Goal: Communication & Community: Share content

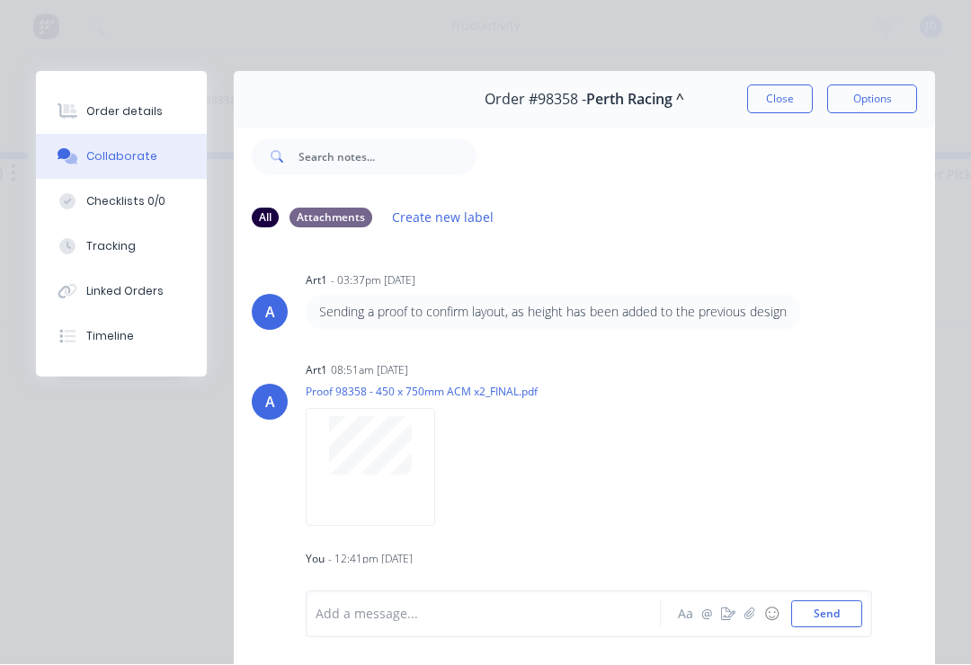
scroll to position [266, 0]
click at [777, 98] on button "Close" at bounding box center [780, 99] width 66 height 29
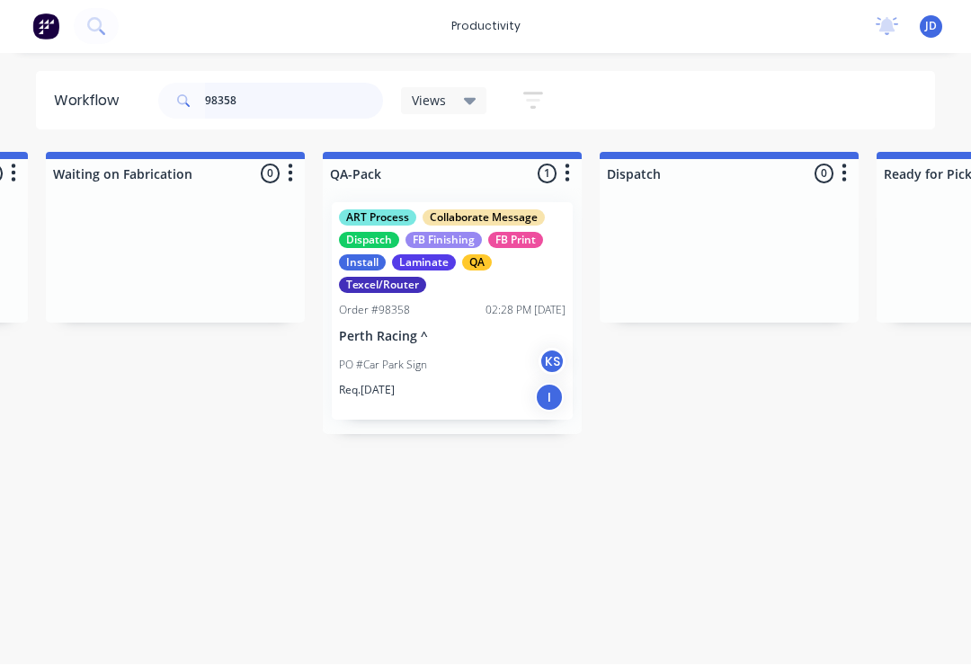
click at [274, 107] on input "98358" at bounding box center [294, 102] width 178 height 36
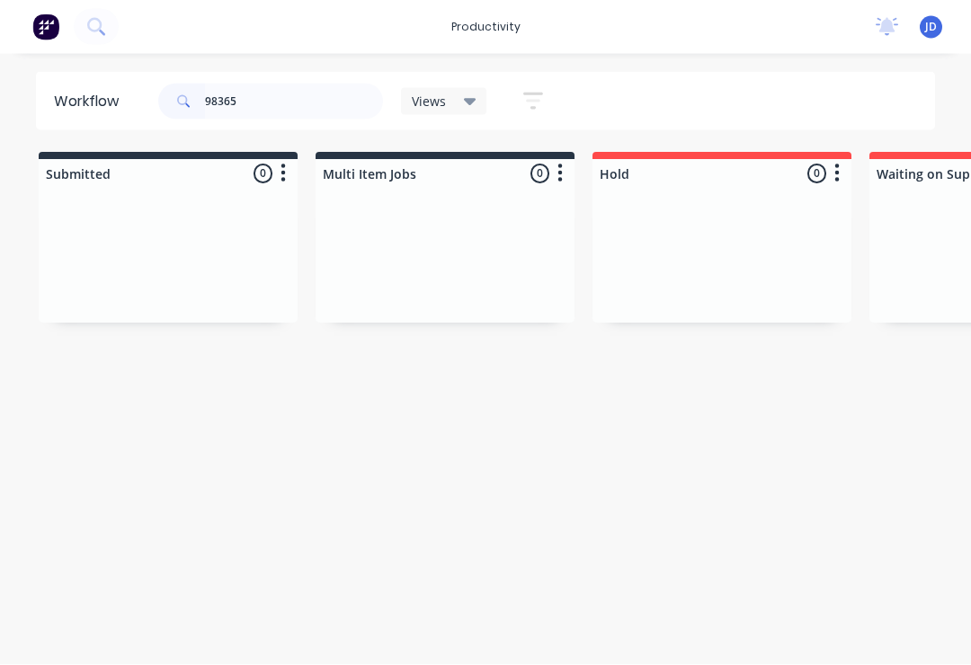
click at [318, 257] on div at bounding box center [445, 256] width 259 height 135
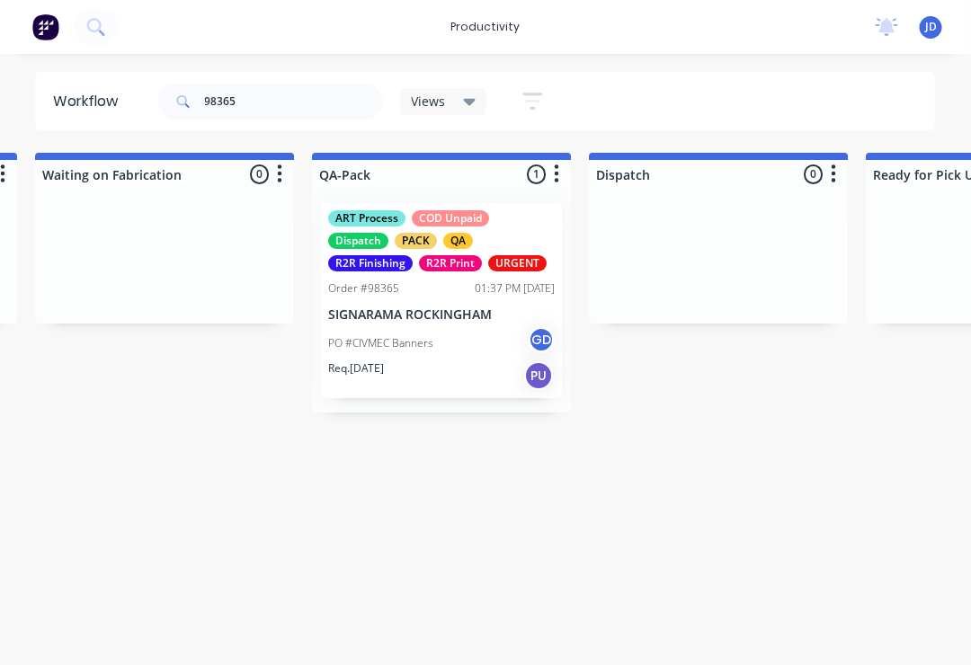
click at [461, 336] on div "PO #CIVMEC Banners GD" at bounding box center [442, 343] width 227 height 34
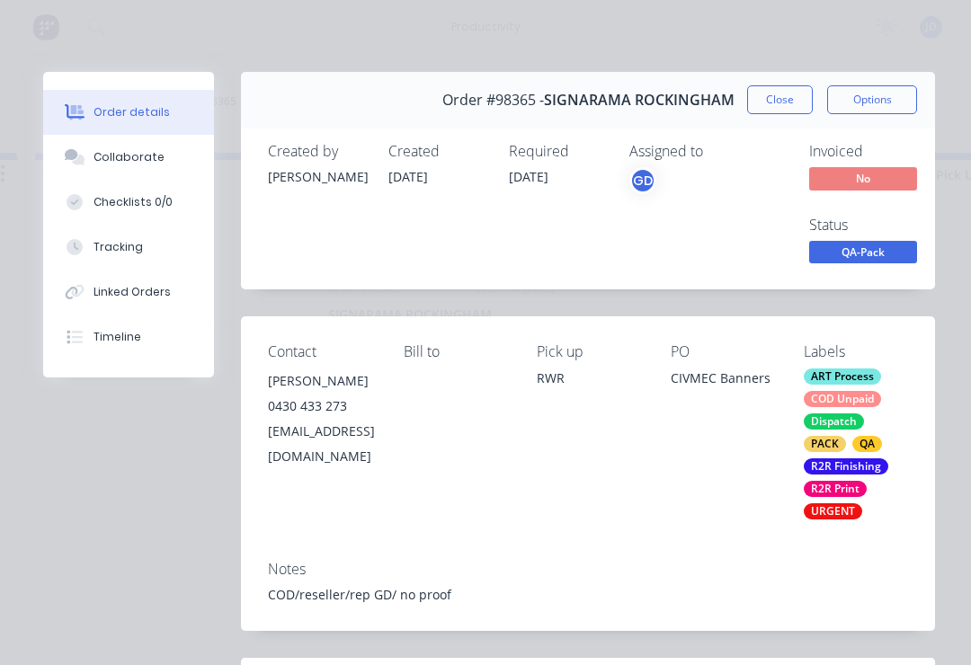
click at [139, 156] on div "Collaborate" at bounding box center [129, 157] width 71 height 16
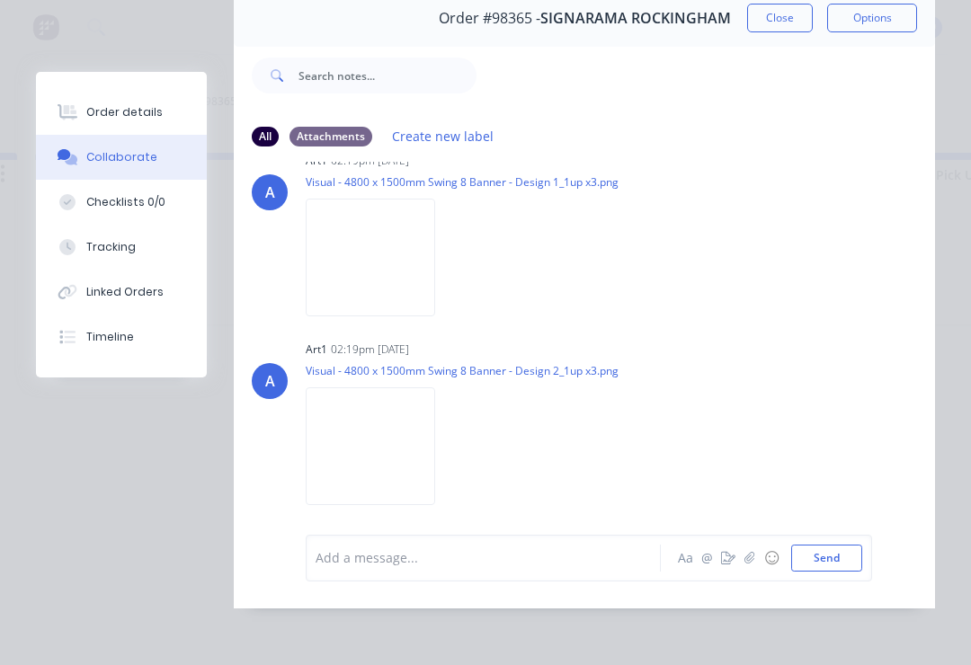
scroll to position [109, 0]
click at [753, 563] on icon "button" at bounding box center [749, 558] width 11 height 13
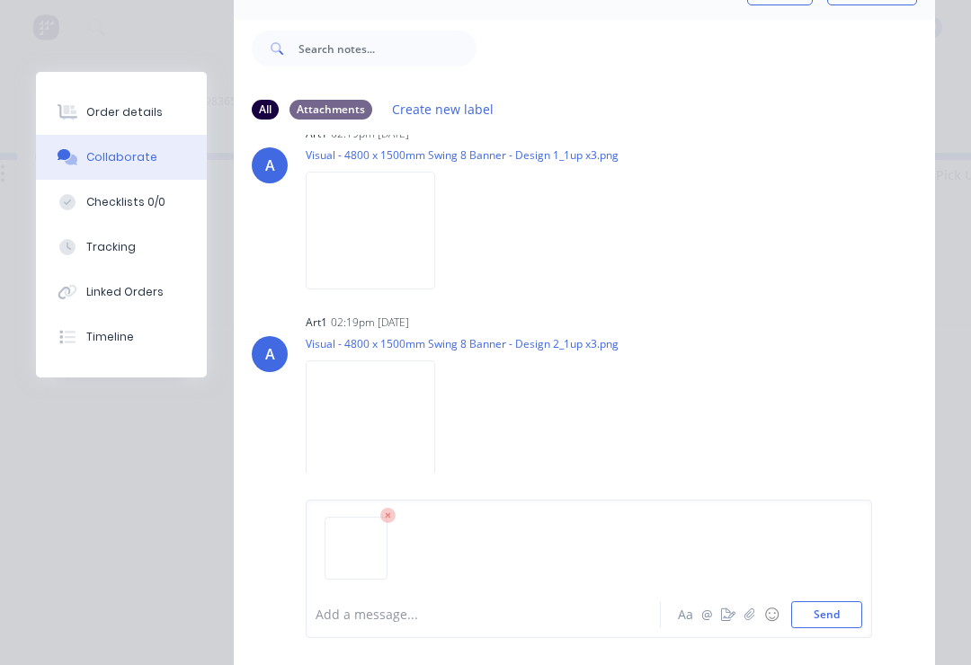
click at [856, 611] on button "Send" at bounding box center [826, 614] width 71 height 27
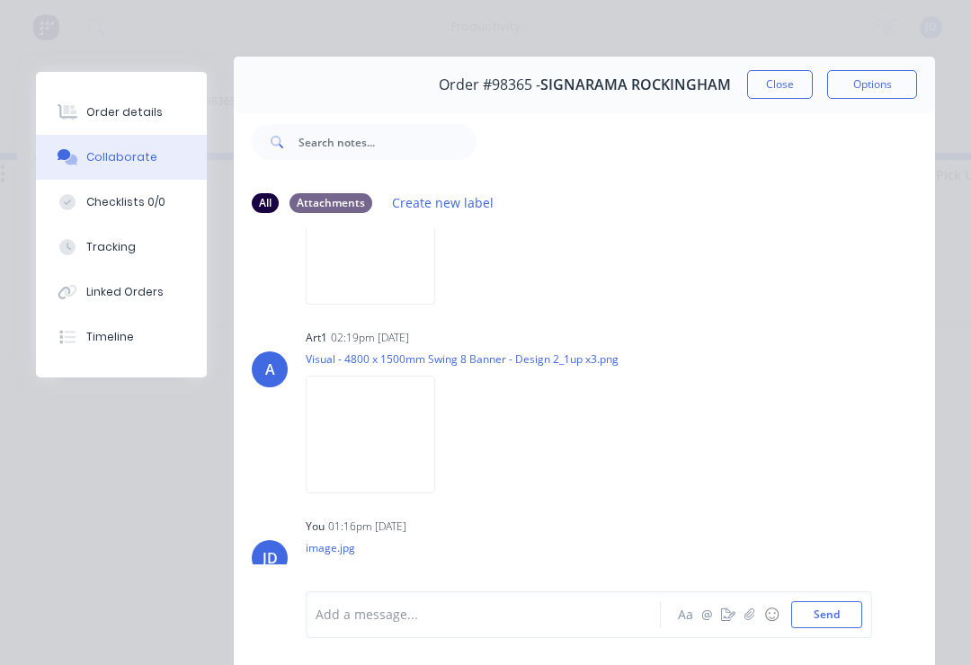
scroll to position [16, 0]
click at [786, 88] on button "Close" at bounding box center [780, 83] width 66 height 29
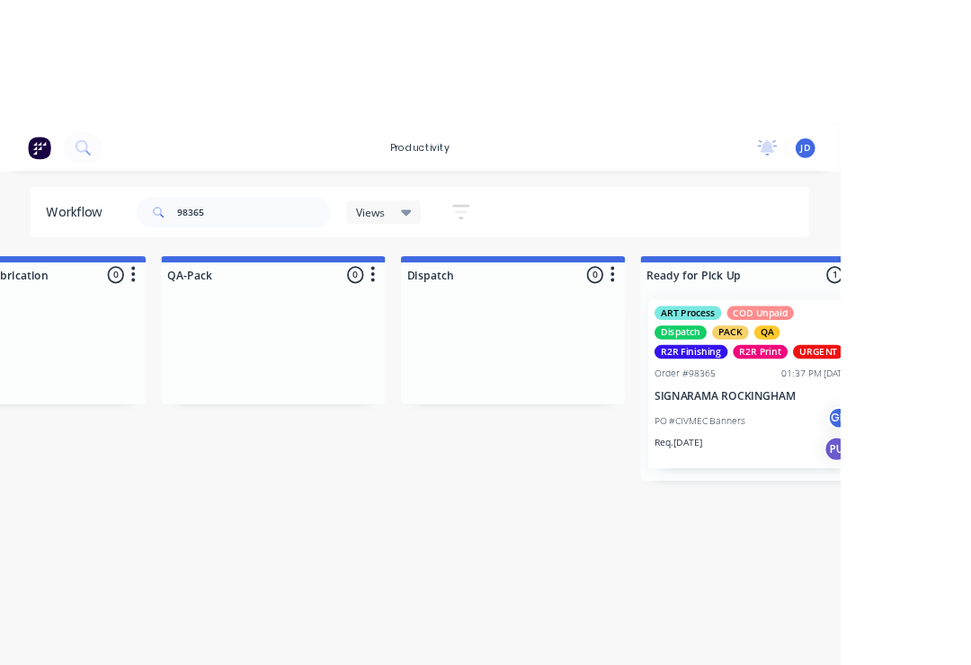
scroll to position [0, 4633]
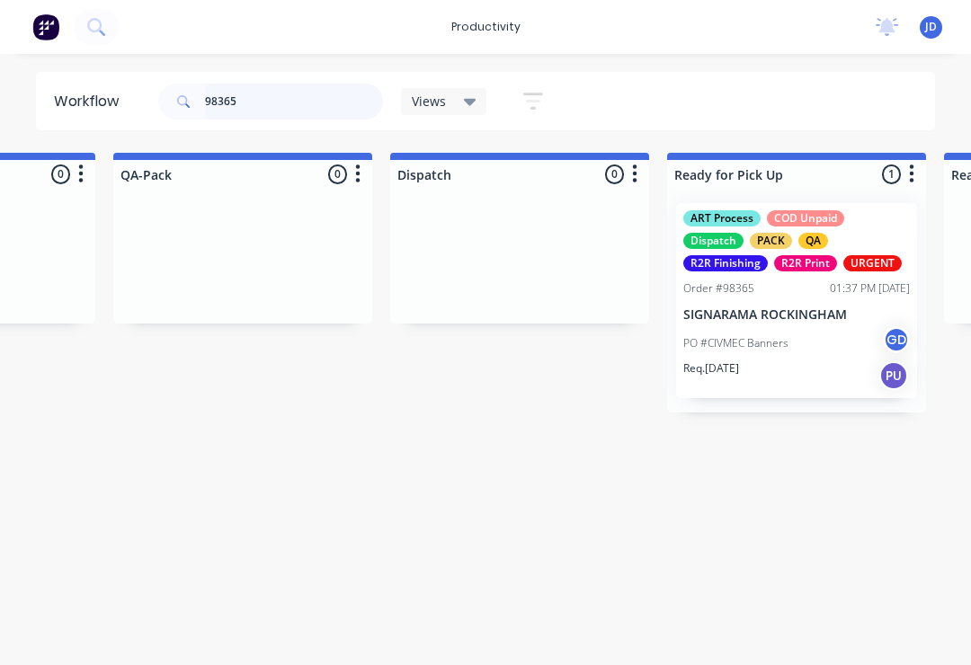
click at [267, 109] on input "98365" at bounding box center [294, 102] width 178 height 36
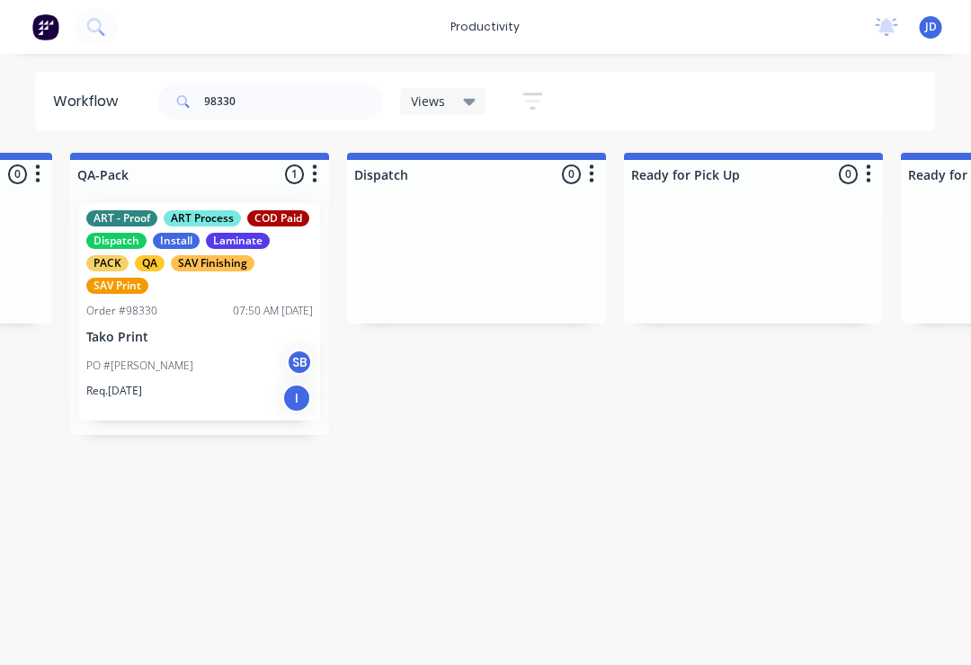
scroll to position [0, 4679]
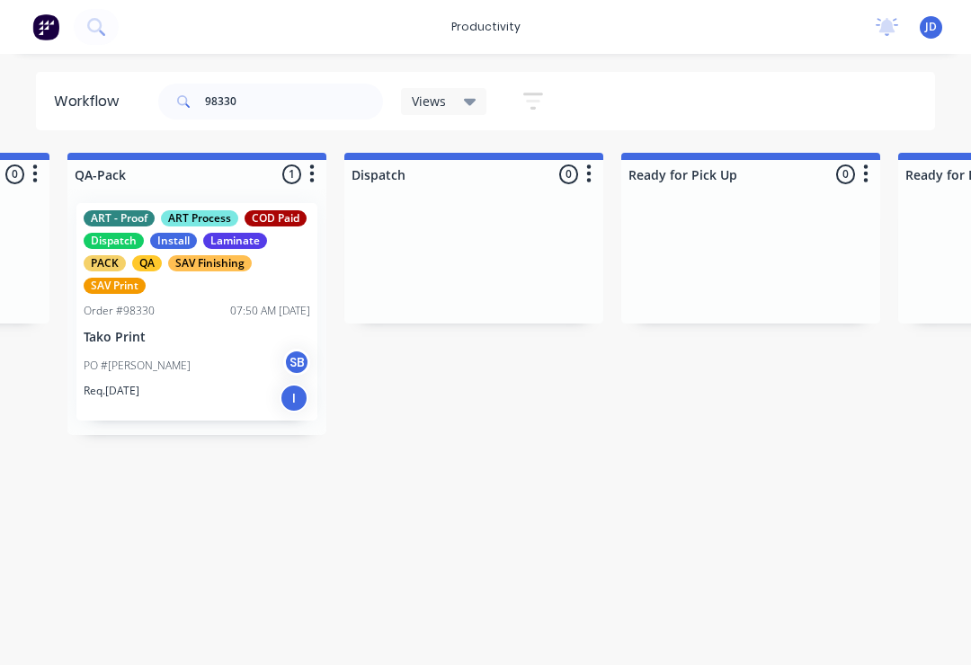
click at [229, 369] on div "PO #[PERSON_NAME] SB" at bounding box center [197, 366] width 227 height 34
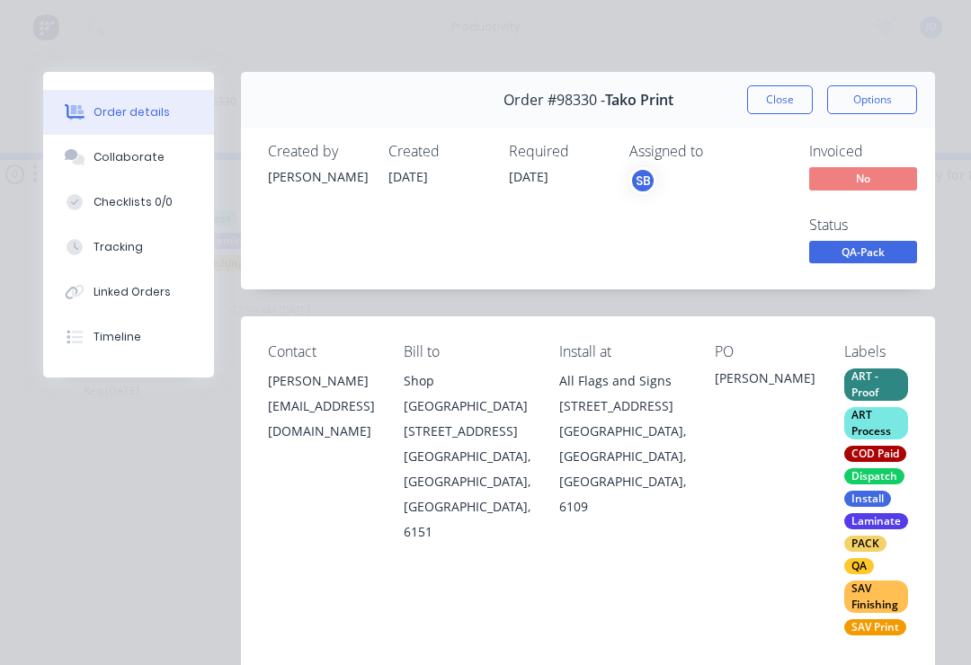
click at [139, 166] on button "Collaborate" at bounding box center [128, 157] width 171 height 45
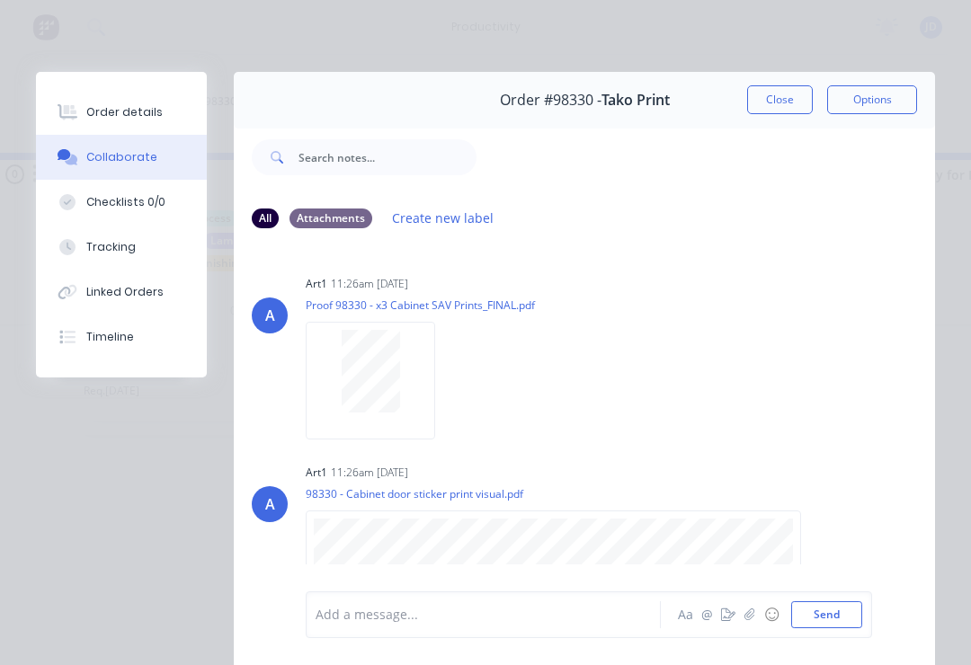
click at [751, 613] on icon "button" at bounding box center [749, 615] width 10 height 12
click at [860, 613] on button "Send" at bounding box center [826, 614] width 71 height 27
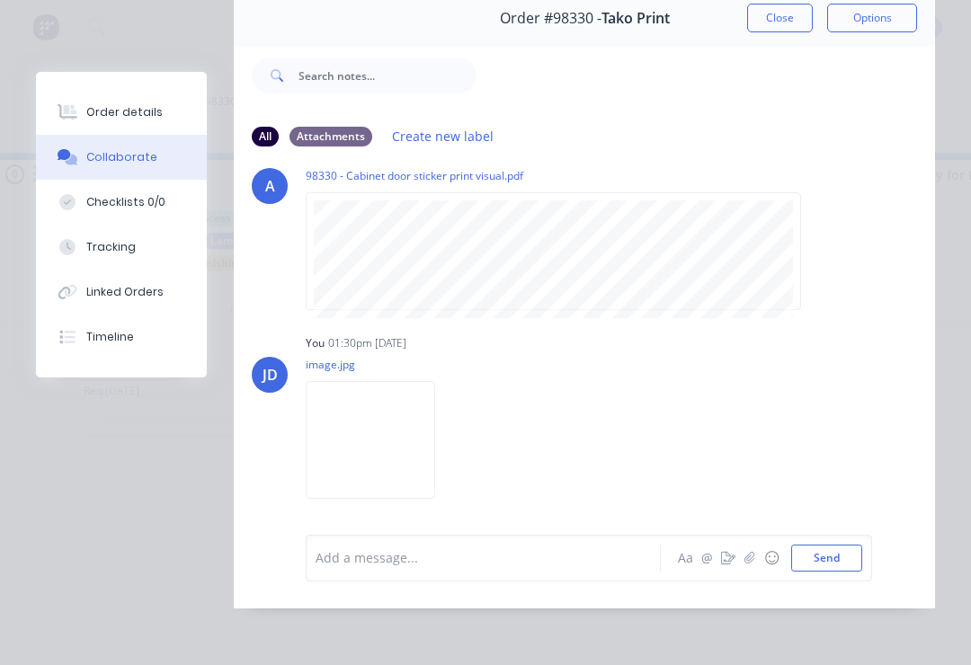
scroll to position [109, 0]
click at [751, 566] on button "button" at bounding box center [750, 559] width 22 height 22
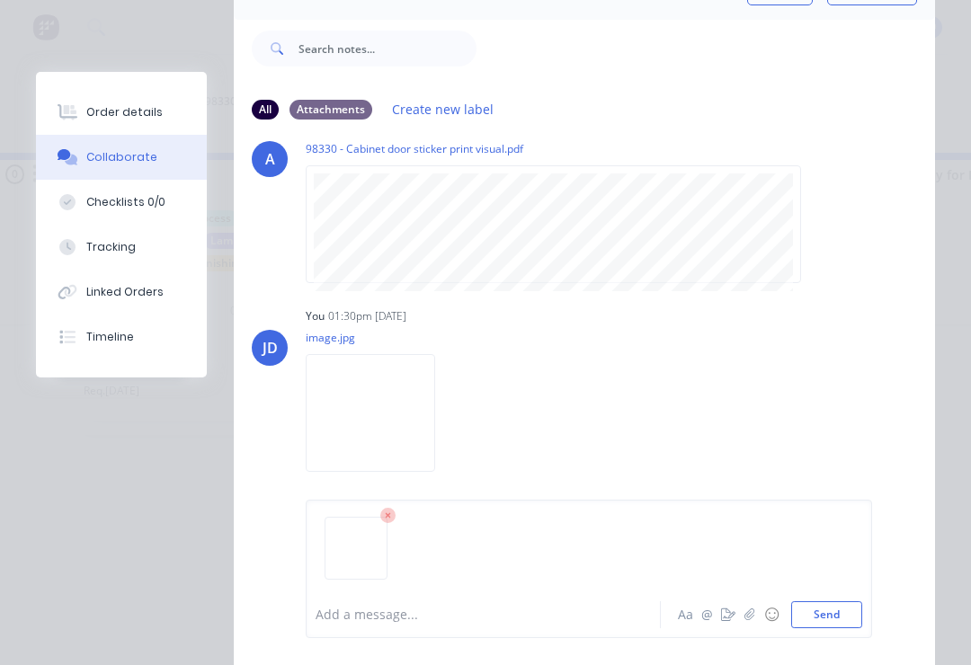
click at [851, 610] on button "Send" at bounding box center [826, 614] width 71 height 27
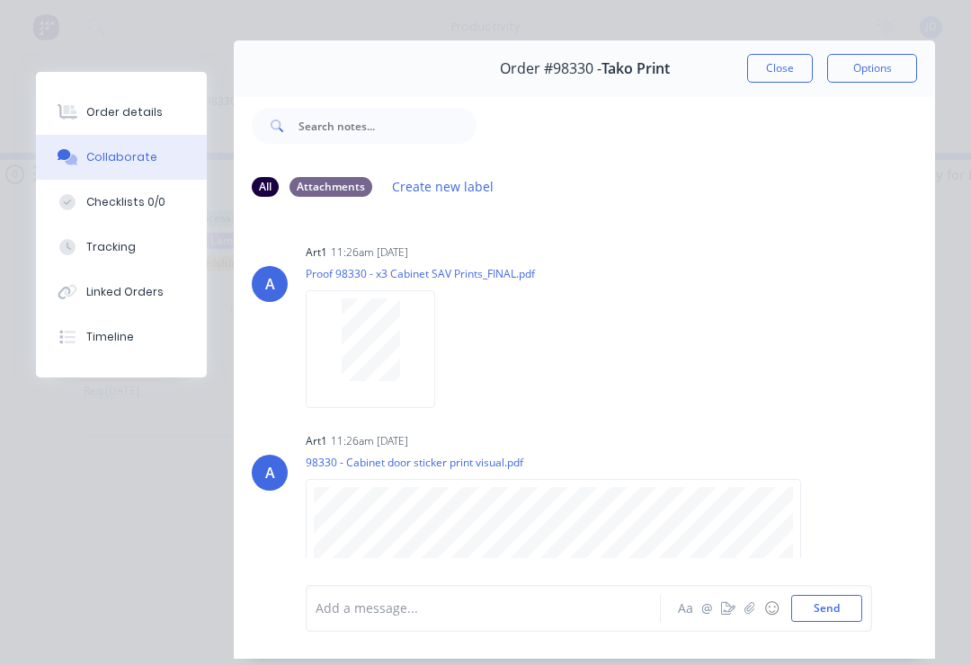
scroll to position [27, 0]
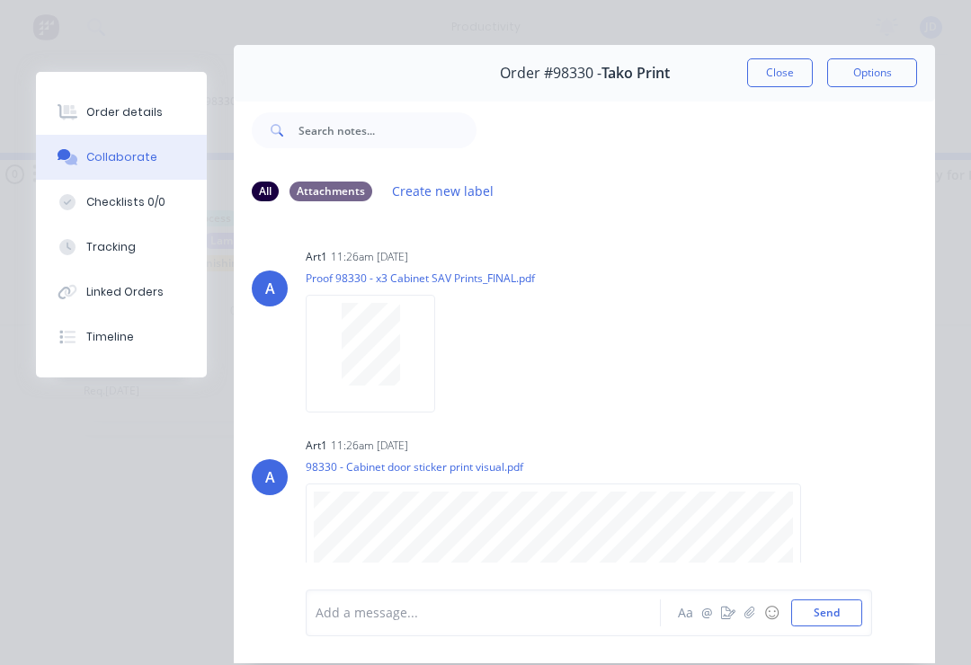
click at [772, 72] on button "Close" at bounding box center [780, 72] width 66 height 29
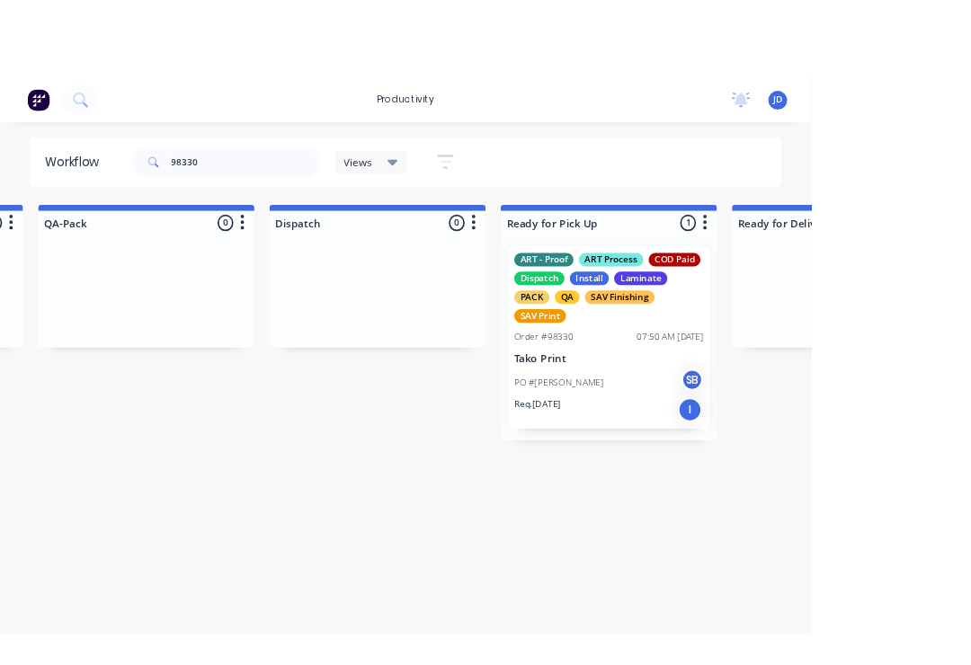
scroll to position [0, 4764]
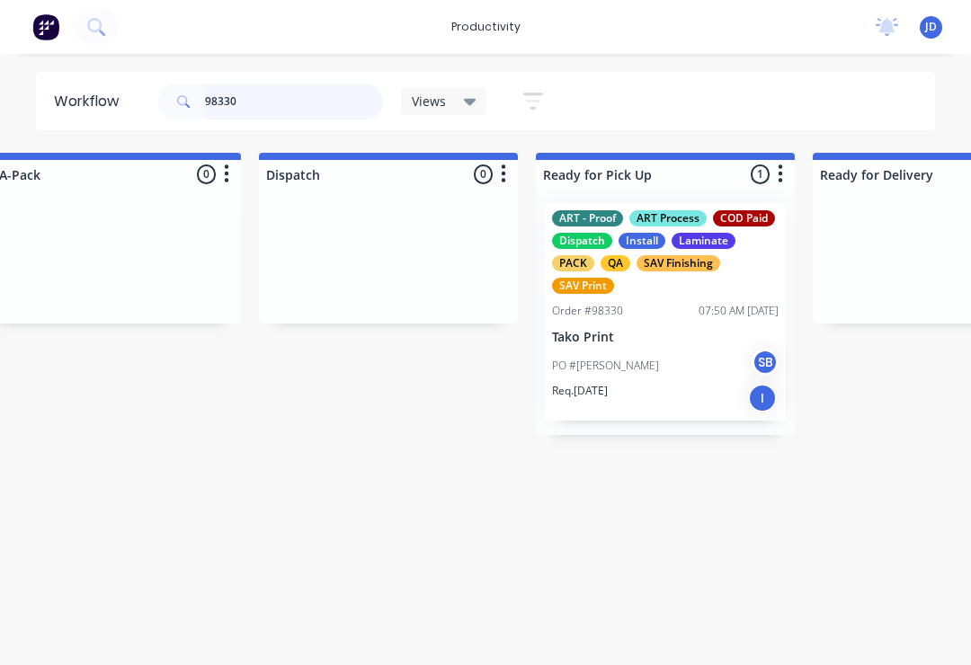
click at [281, 111] on input "98330" at bounding box center [294, 102] width 178 height 36
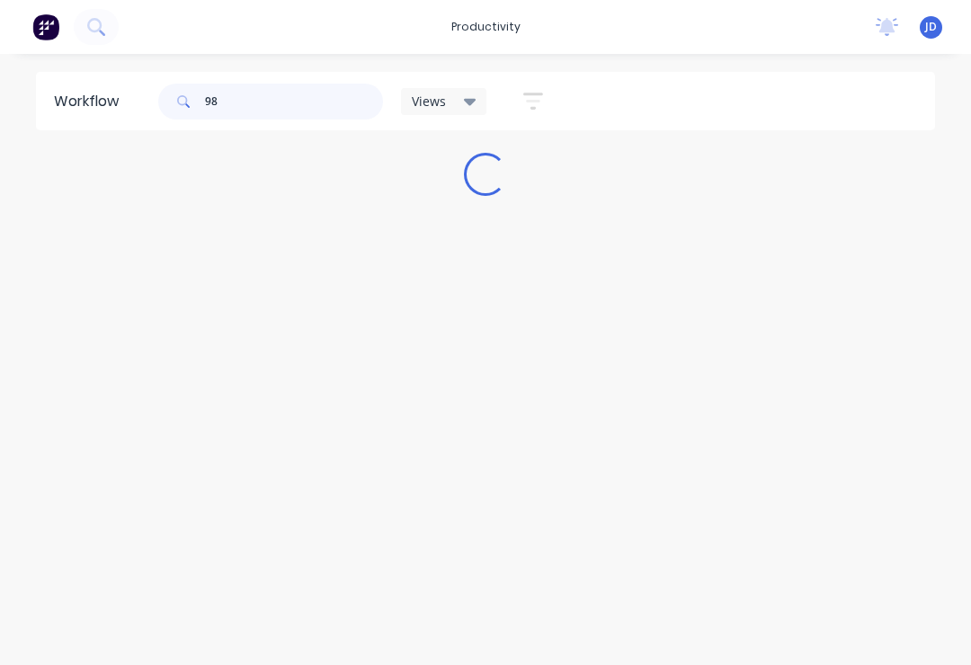
scroll to position [0, 0]
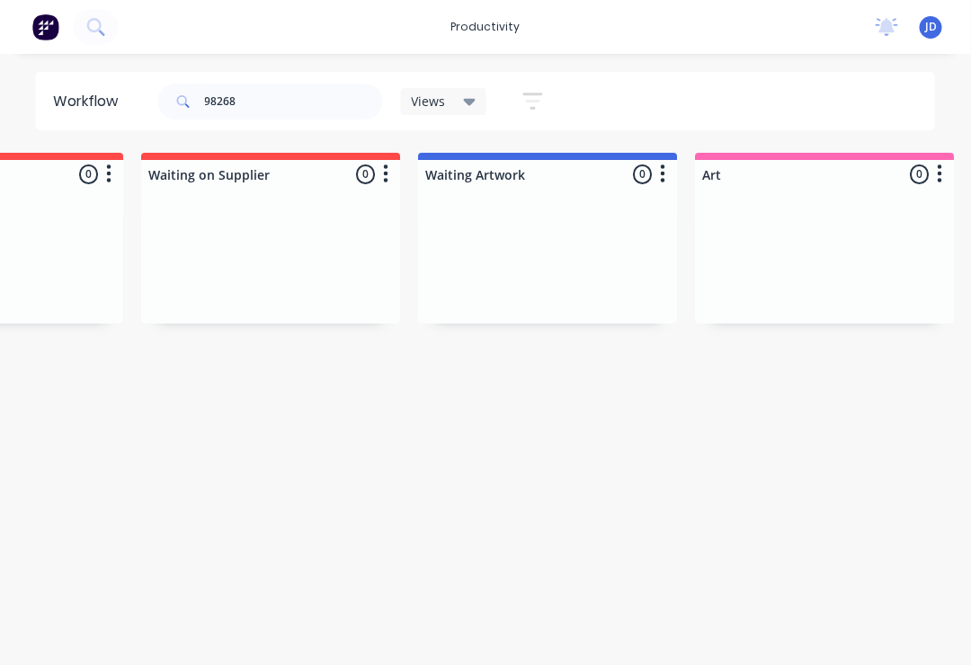
scroll to position [0, 728]
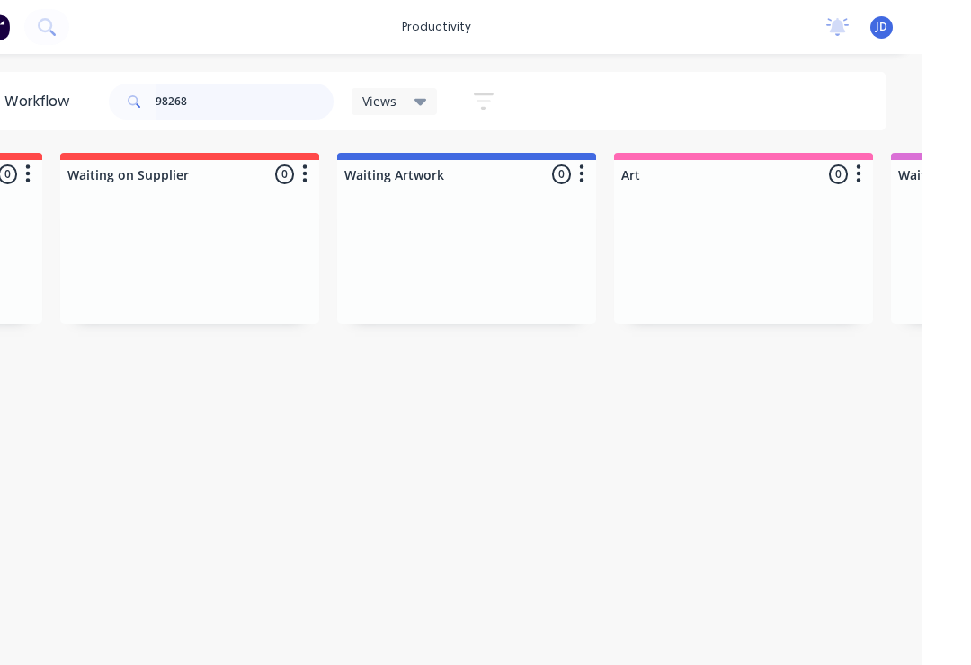
click at [280, 106] on input "98268" at bounding box center [294, 102] width 178 height 36
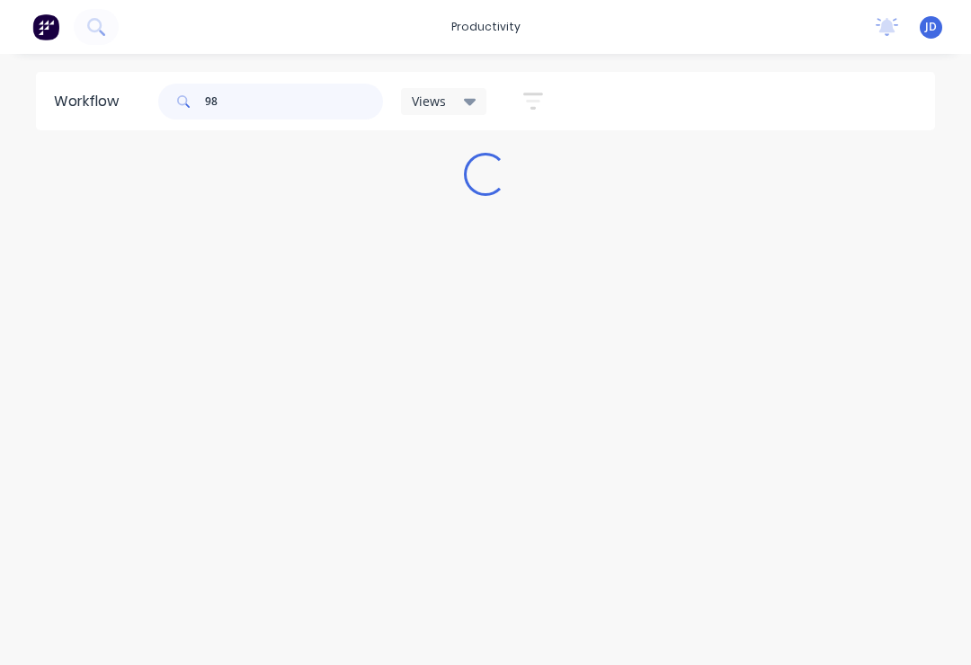
scroll to position [0, 0]
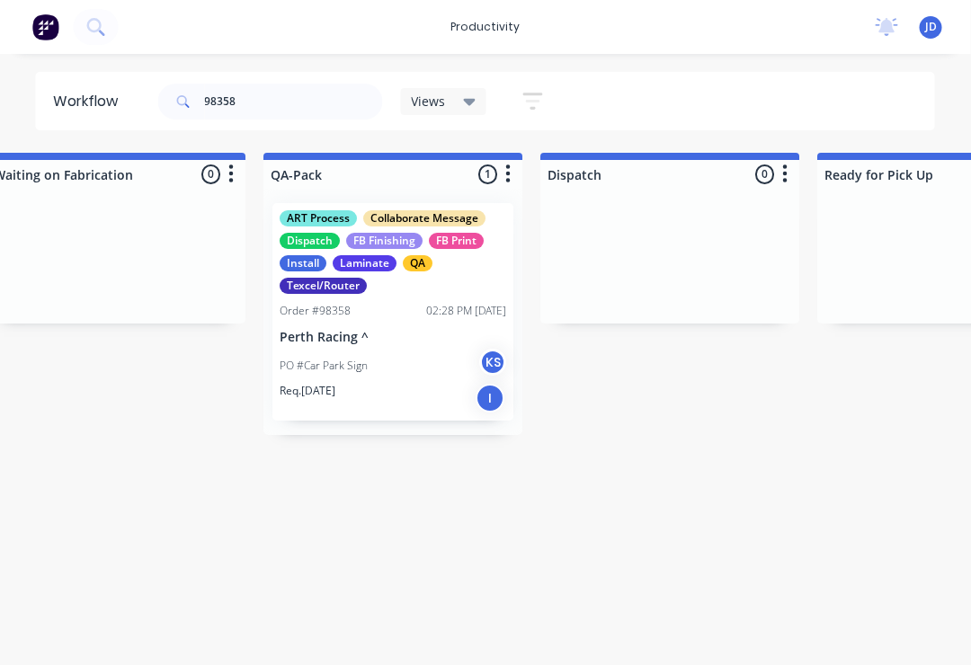
click at [404, 341] on p "Perth Racing ^" at bounding box center [394, 337] width 227 height 15
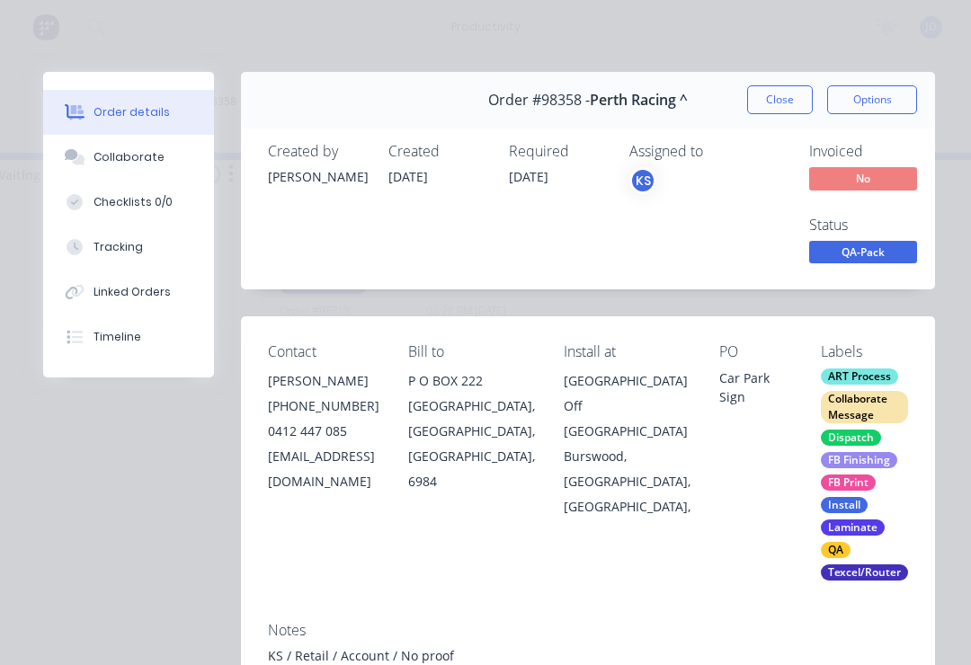
click at [135, 162] on div "Collaborate" at bounding box center [129, 157] width 71 height 16
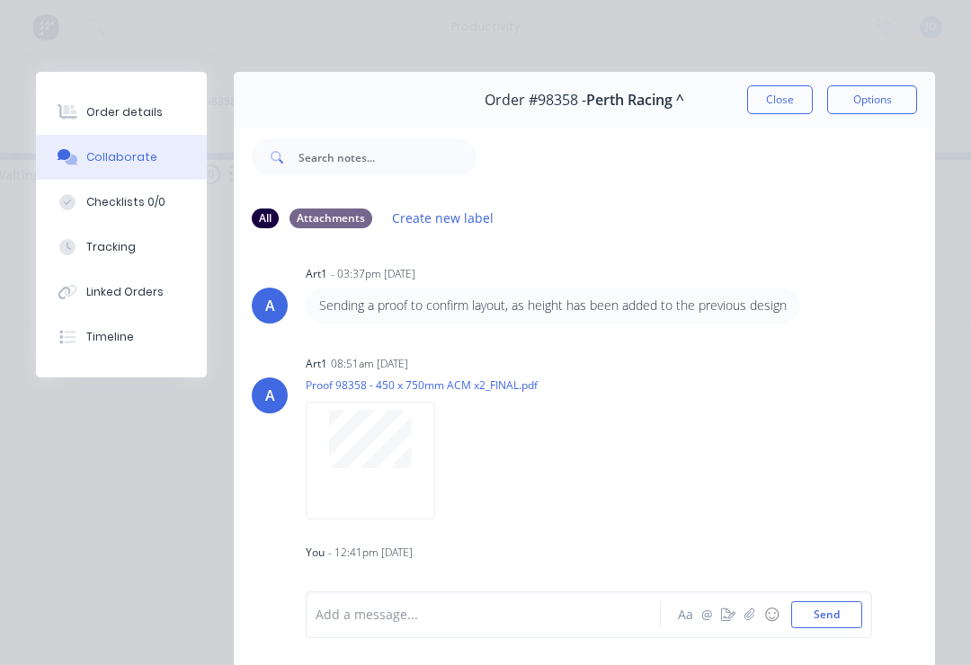
scroll to position [288, 0]
click at [748, 619] on icon "button" at bounding box center [749, 615] width 11 height 13
click at [829, 613] on button "Send" at bounding box center [826, 614] width 71 height 27
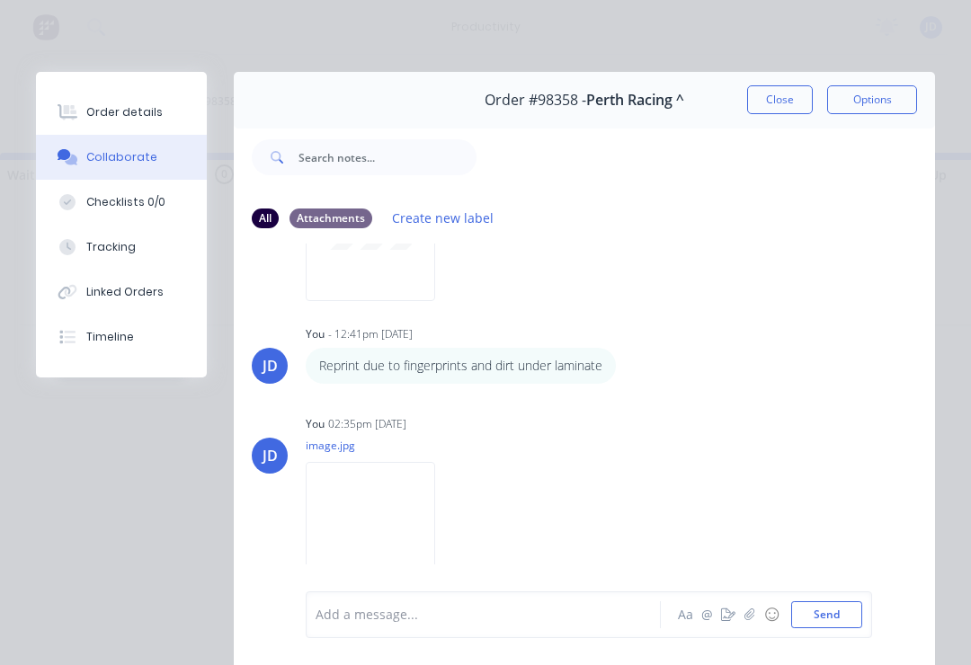
scroll to position [507, 0]
click at [784, 97] on button "Close" at bounding box center [780, 99] width 66 height 29
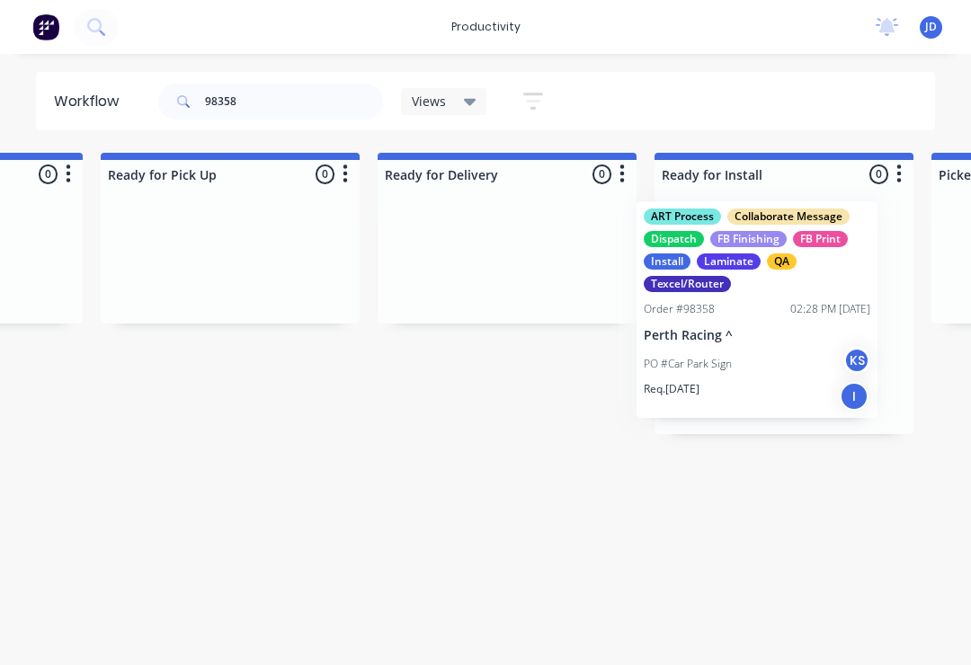
scroll to position [0, 5213]
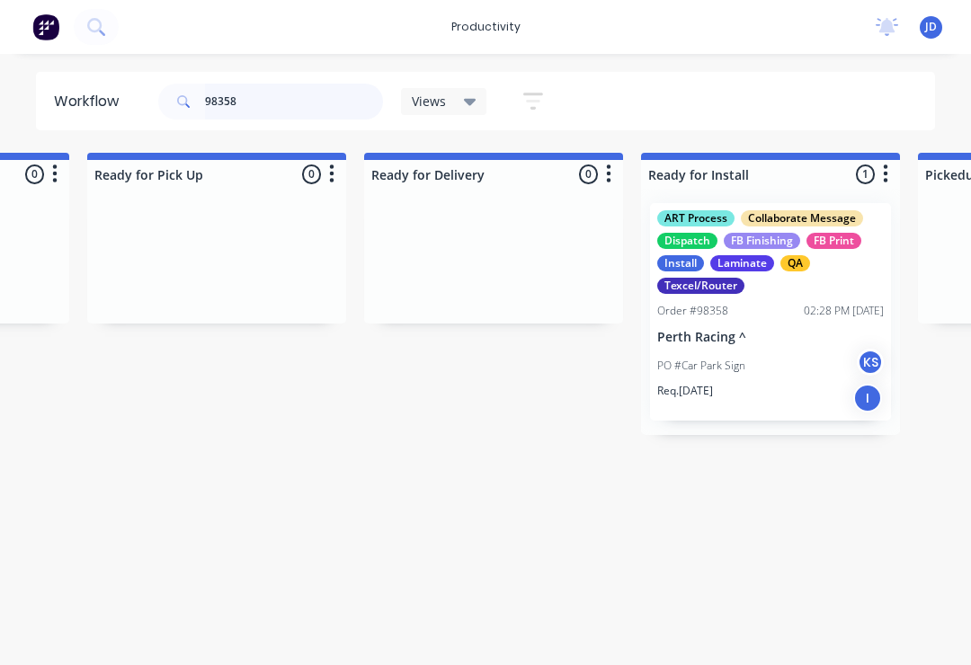
click at [263, 107] on input "98358" at bounding box center [294, 102] width 178 height 36
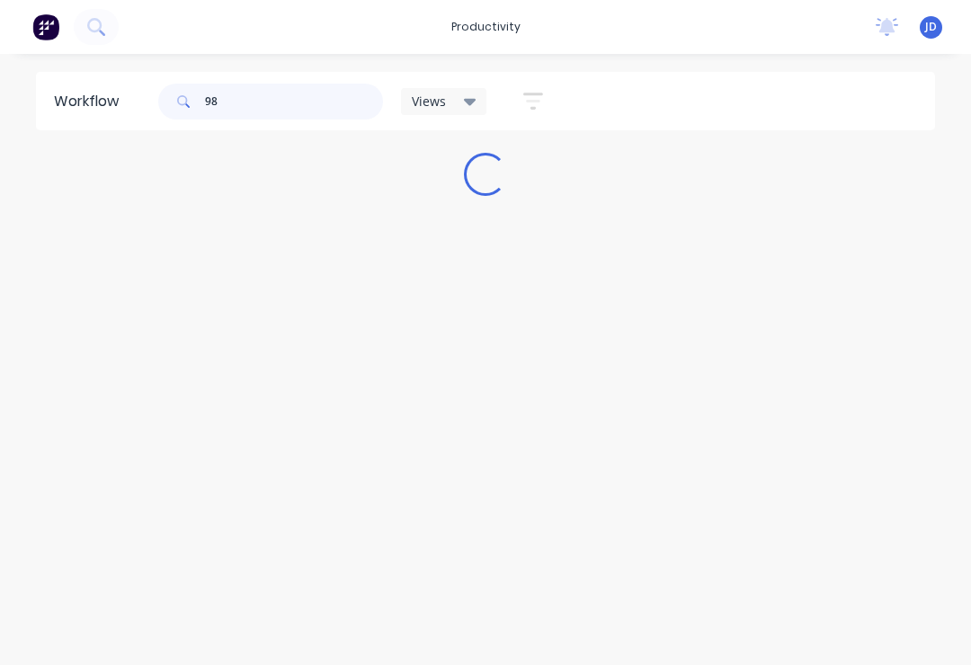
scroll to position [0, 0]
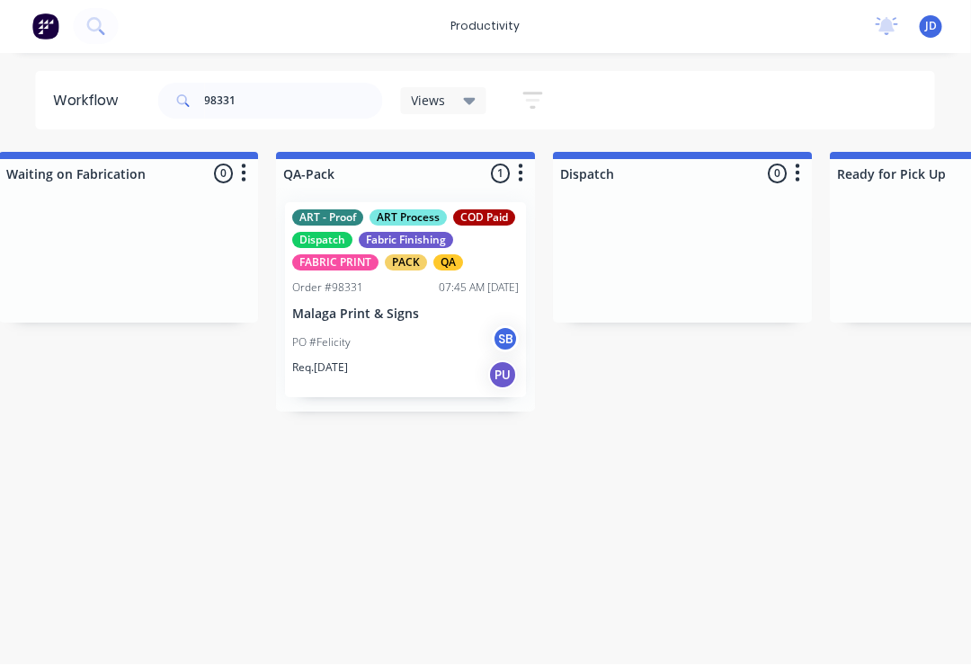
click at [428, 327] on div "PO #Felicity SB" at bounding box center [406, 343] width 227 height 34
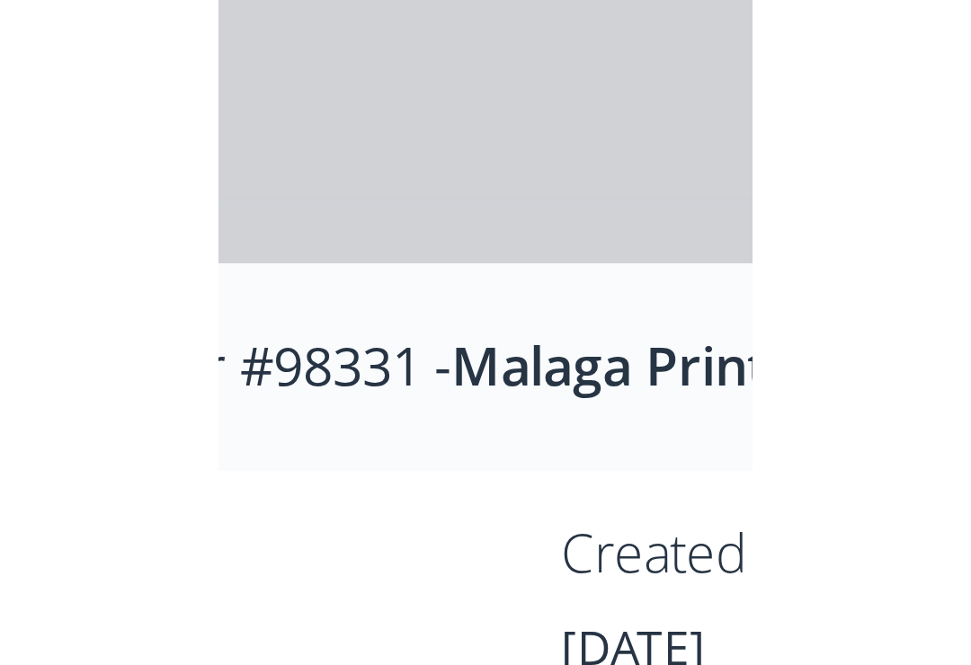
scroll to position [0, 4470]
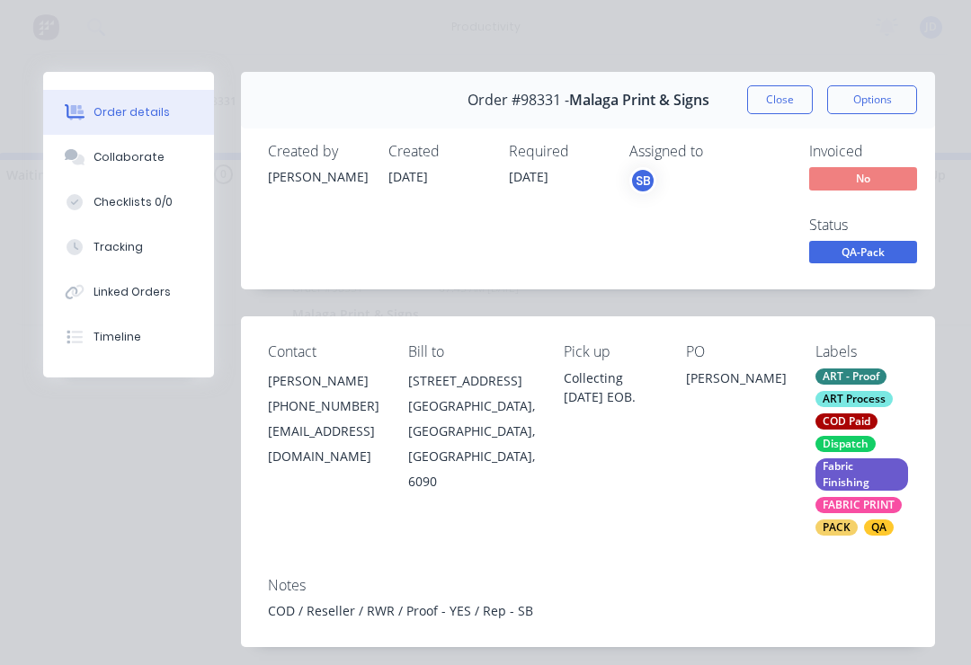
click at [132, 151] on div "Collaborate" at bounding box center [129, 157] width 71 height 16
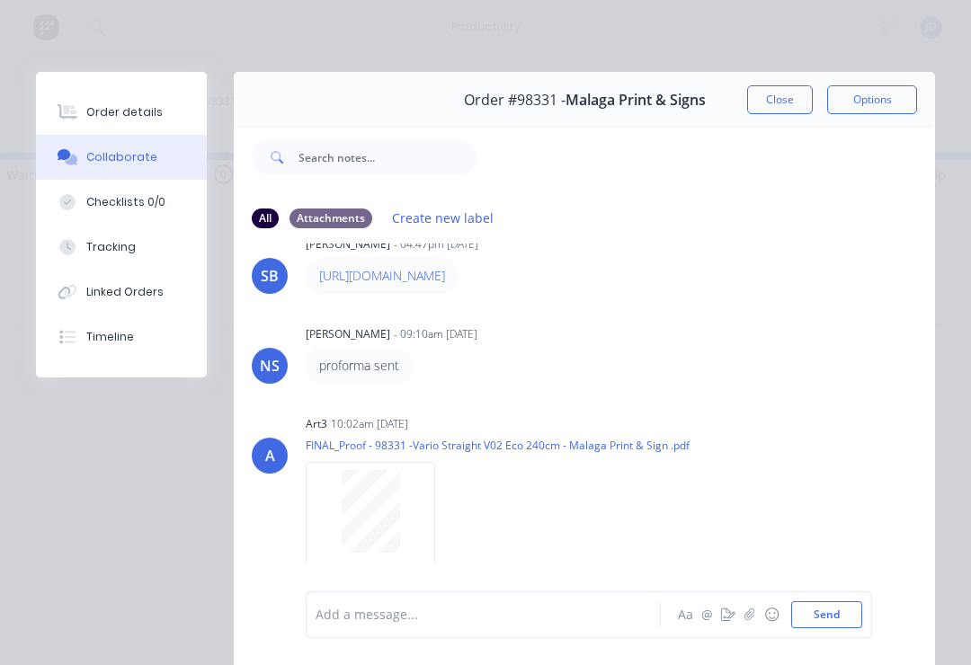
scroll to position [61, 0]
click at [744, 624] on button "button" at bounding box center [750, 615] width 22 height 22
click at [831, 616] on button "Send" at bounding box center [826, 614] width 71 height 27
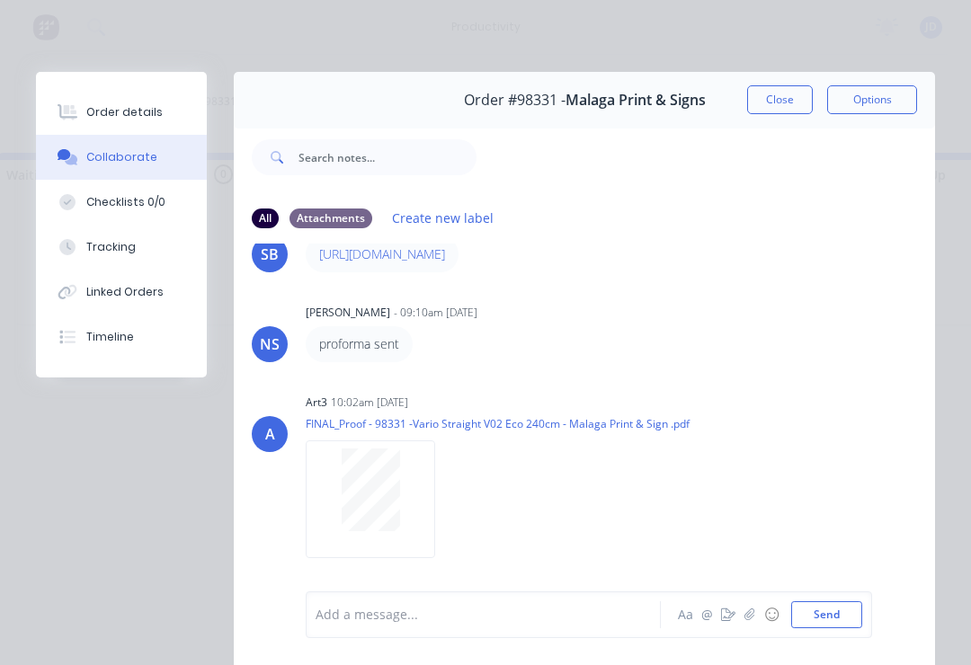
click at [749, 619] on icon "button" at bounding box center [749, 615] width 11 height 13
click at [846, 611] on button "Send" at bounding box center [826, 614] width 71 height 27
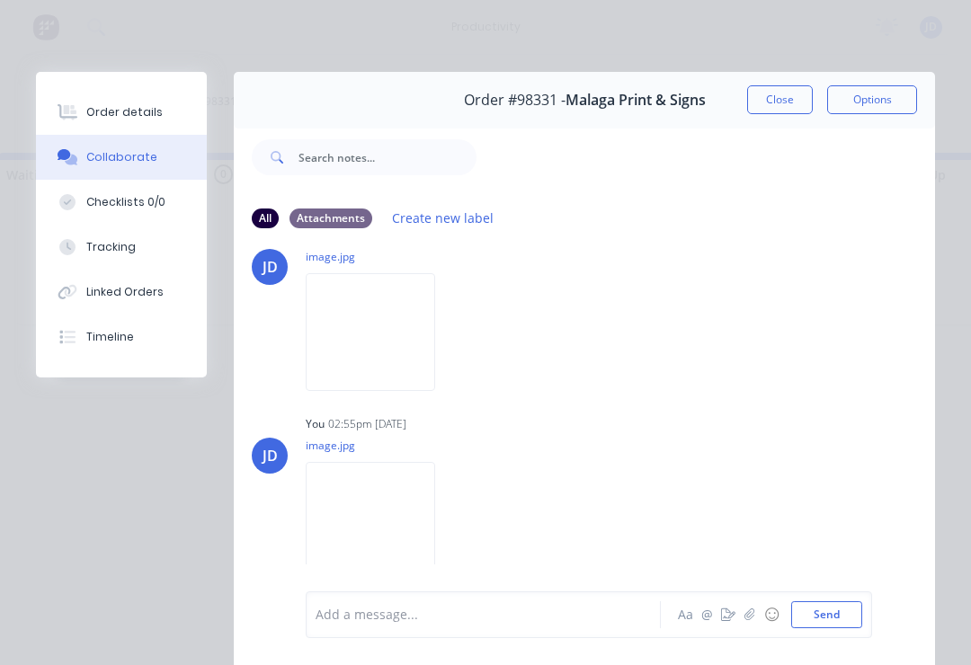
scroll to position [453, 0]
click at [784, 100] on button "Close" at bounding box center [780, 99] width 66 height 29
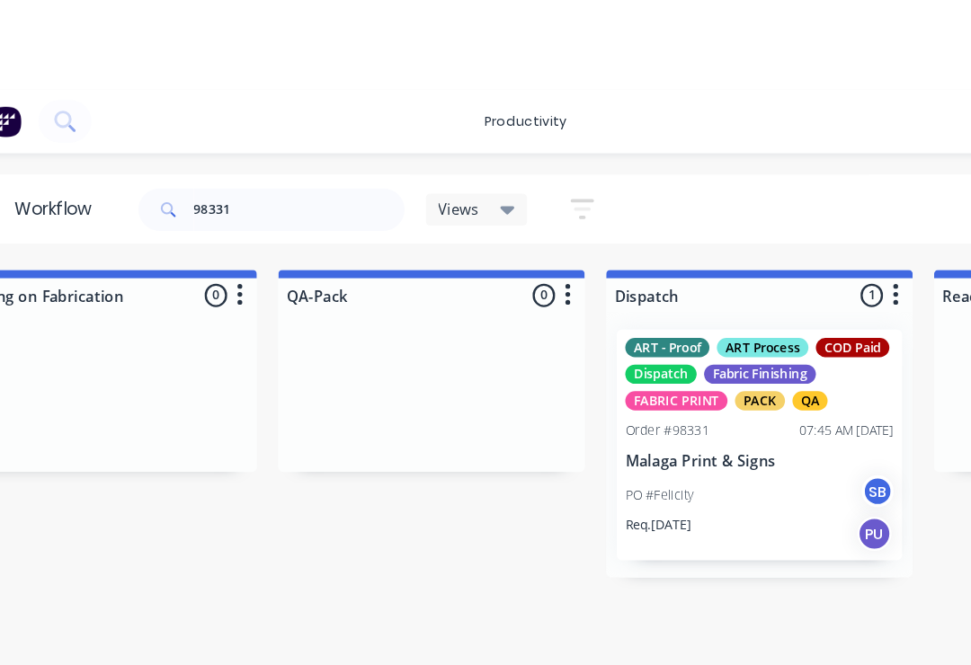
scroll to position [0, 4441]
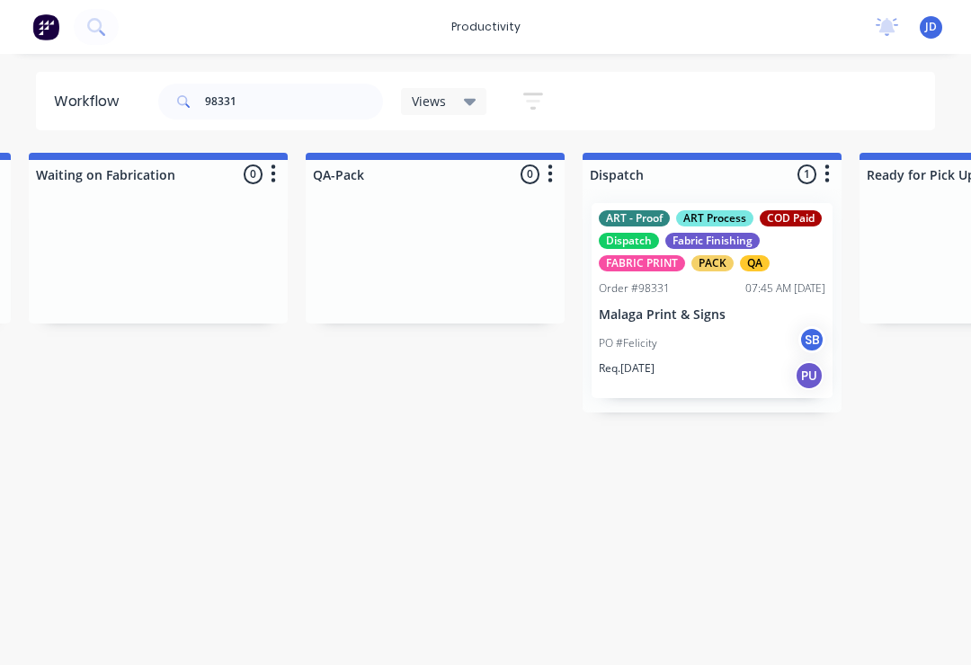
click at [723, 311] on p "Malaga Print & Signs" at bounding box center [712, 314] width 227 height 15
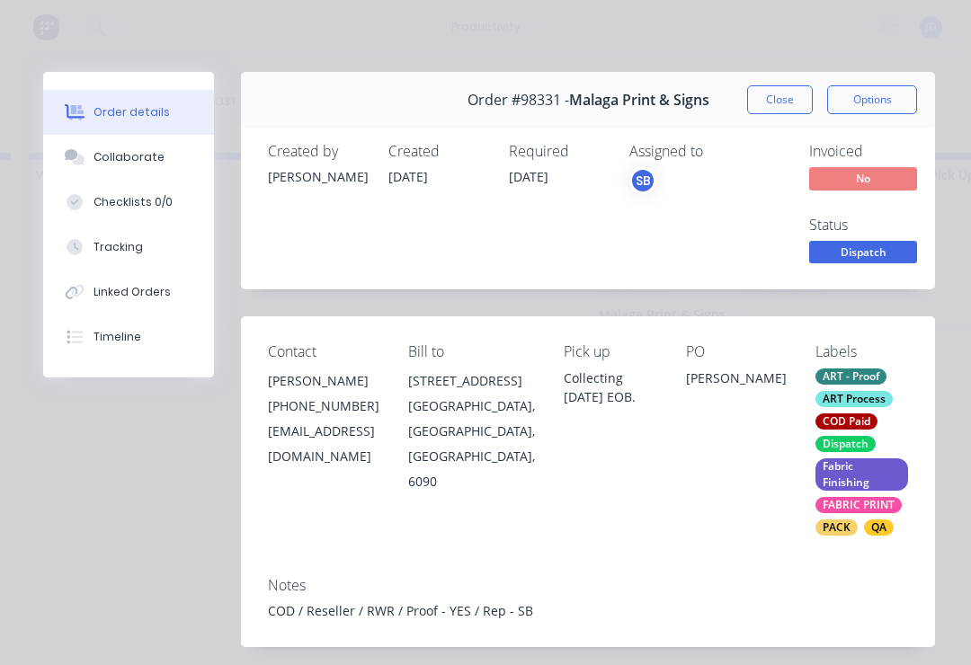
click at [135, 167] on button "Collaborate" at bounding box center [128, 157] width 171 height 45
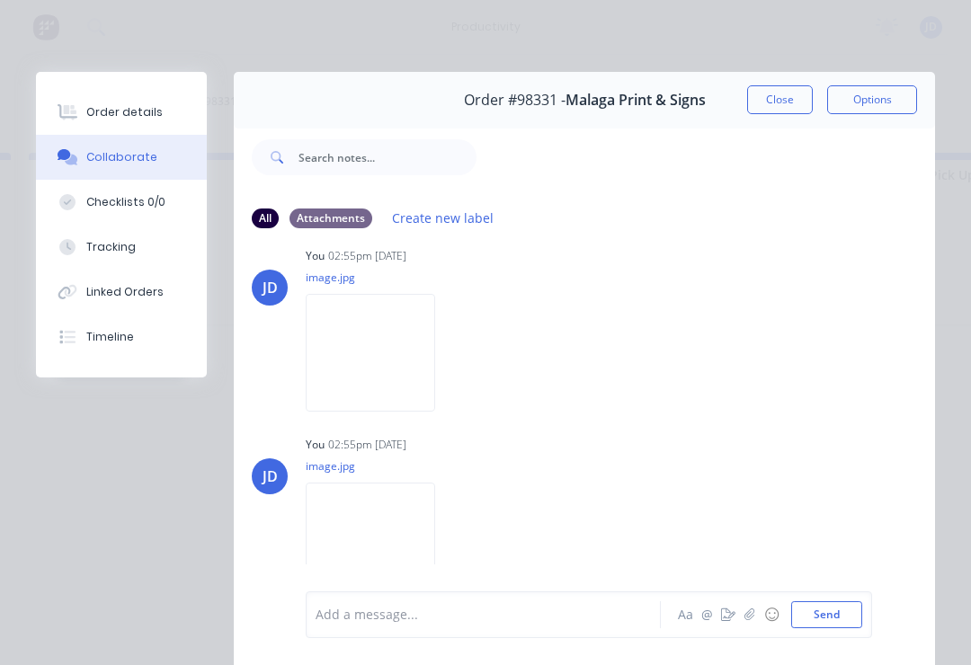
scroll to position [399, 0]
click at [397, 394] on img at bounding box center [370, 350] width 129 height 118
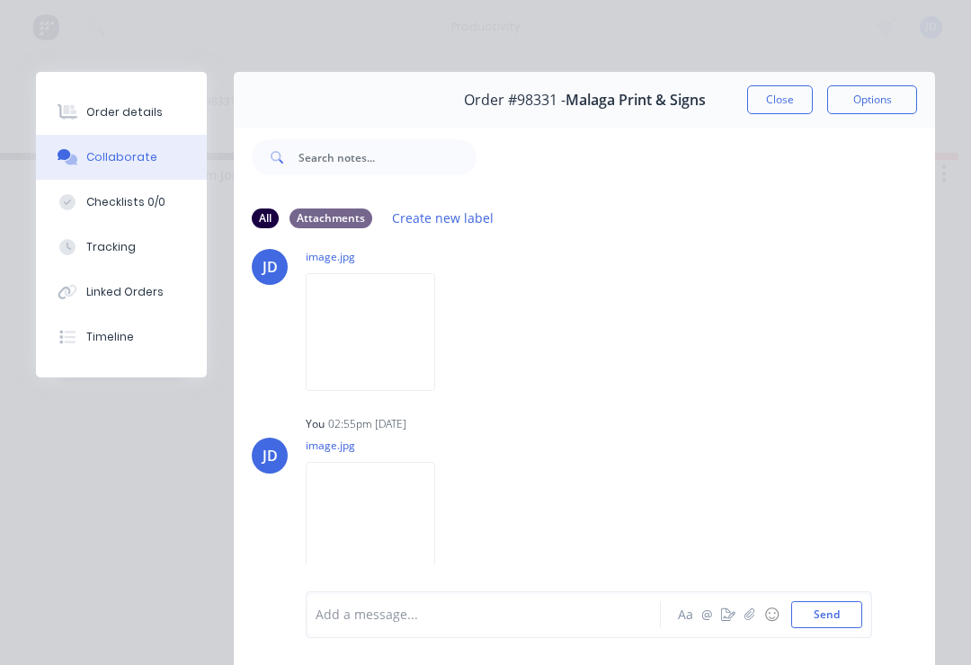
scroll to position [453, 0]
click at [779, 98] on button "Close" at bounding box center [780, 99] width 66 height 29
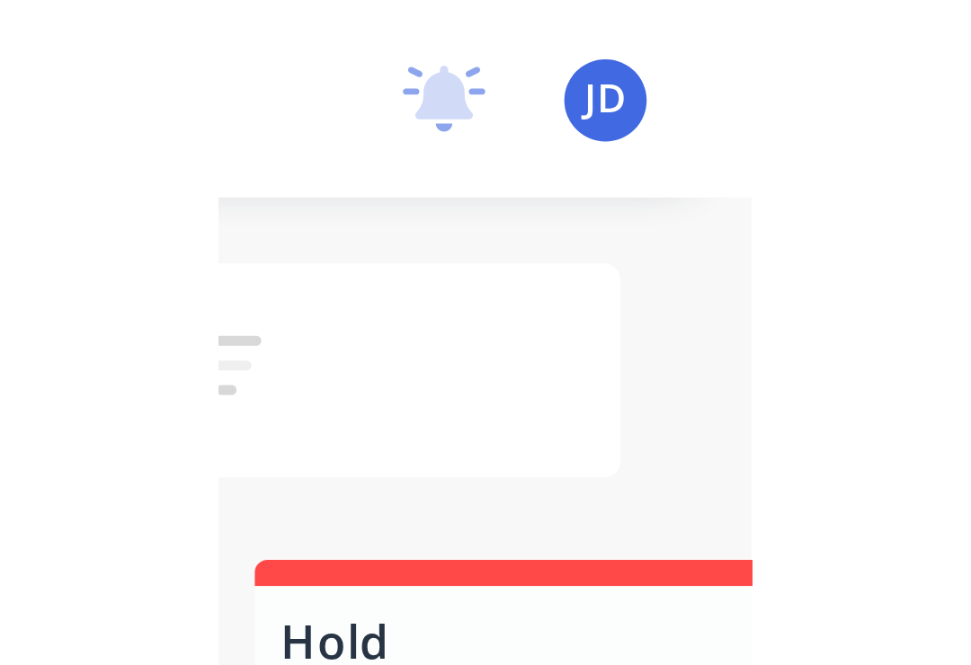
scroll to position [0, 4510]
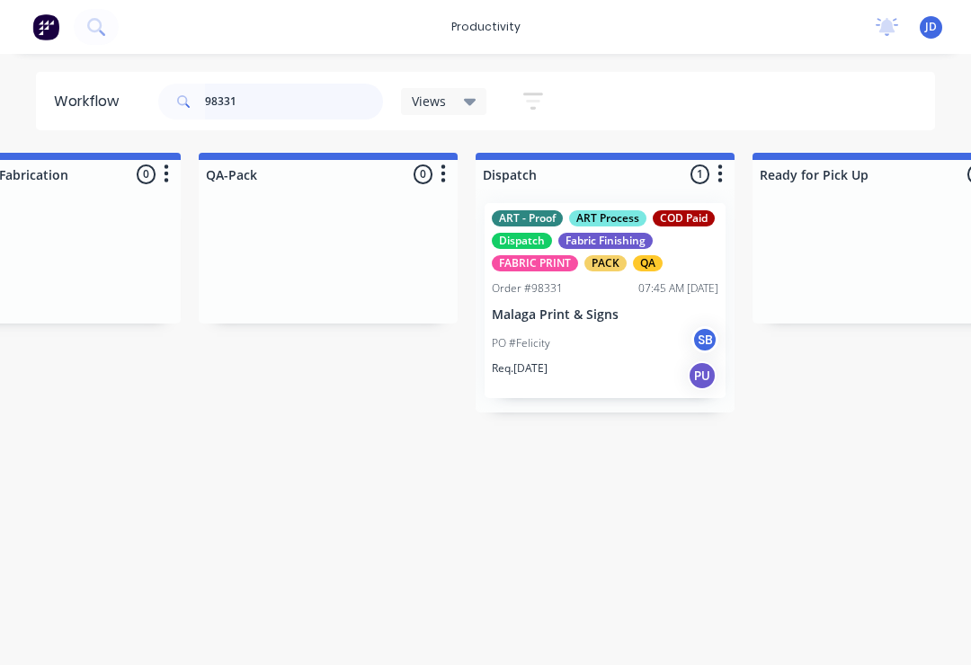
click at [274, 110] on input "98331" at bounding box center [294, 102] width 178 height 36
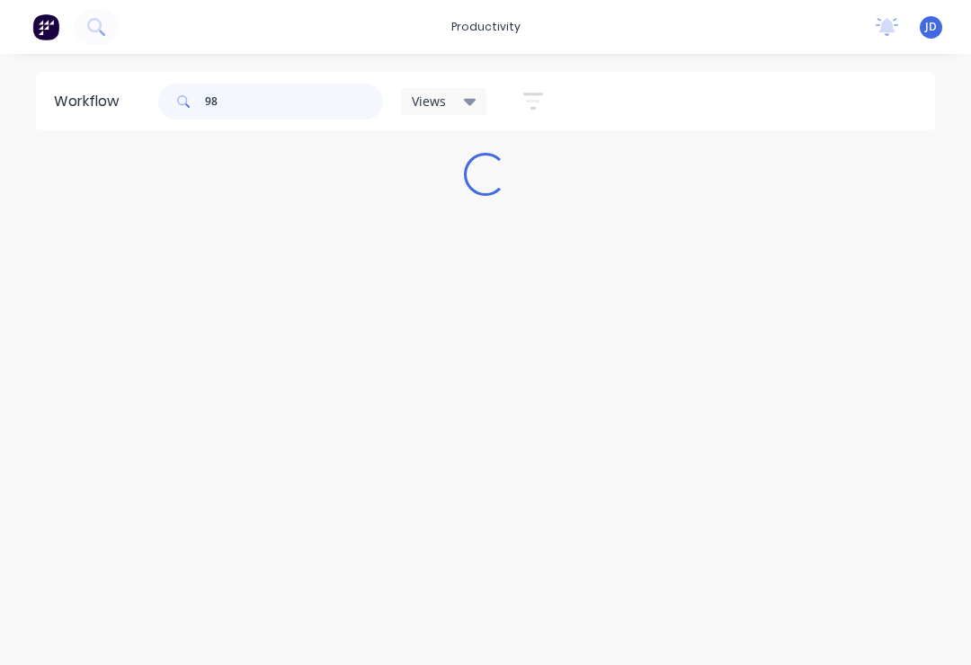
scroll to position [0, 0]
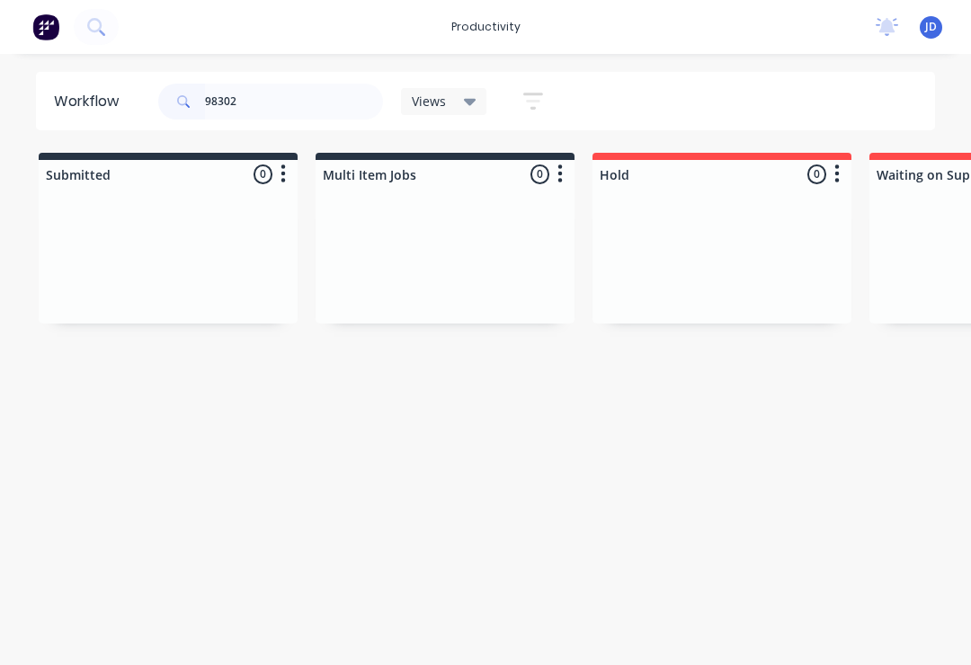
click at [318, 238] on div at bounding box center [445, 256] width 259 height 135
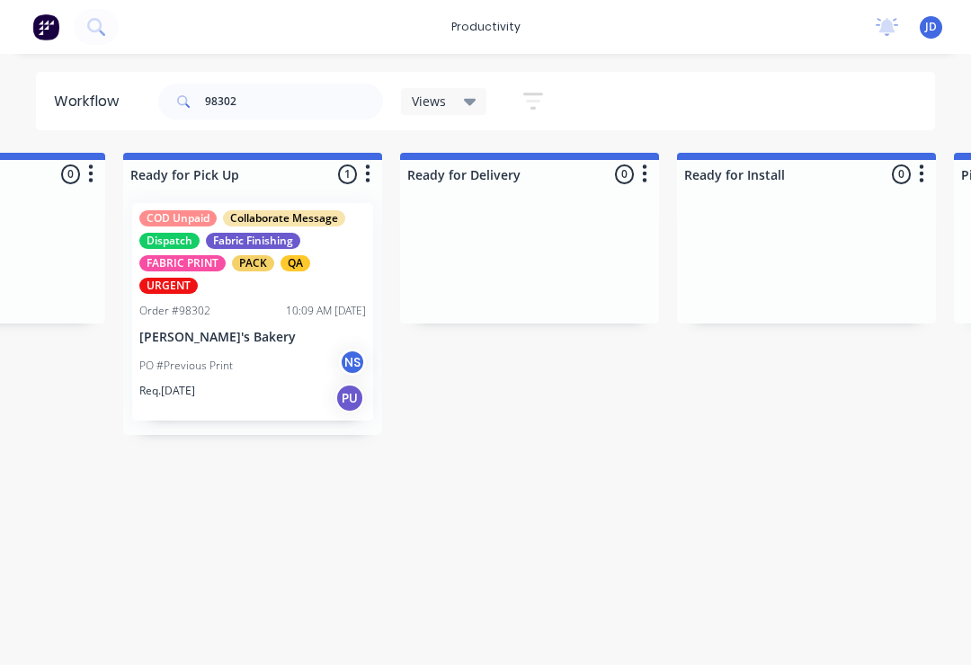
scroll to position [0, 5181]
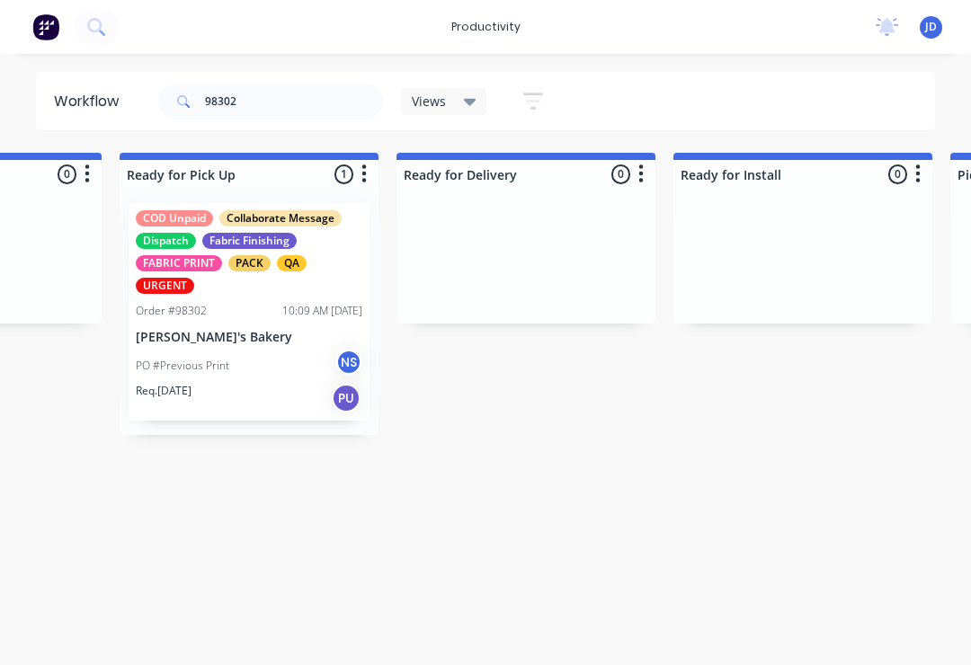
click at [277, 334] on p "[PERSON_NAME]'s Bakery" at bounding box center [249, 337] width 227 height 15
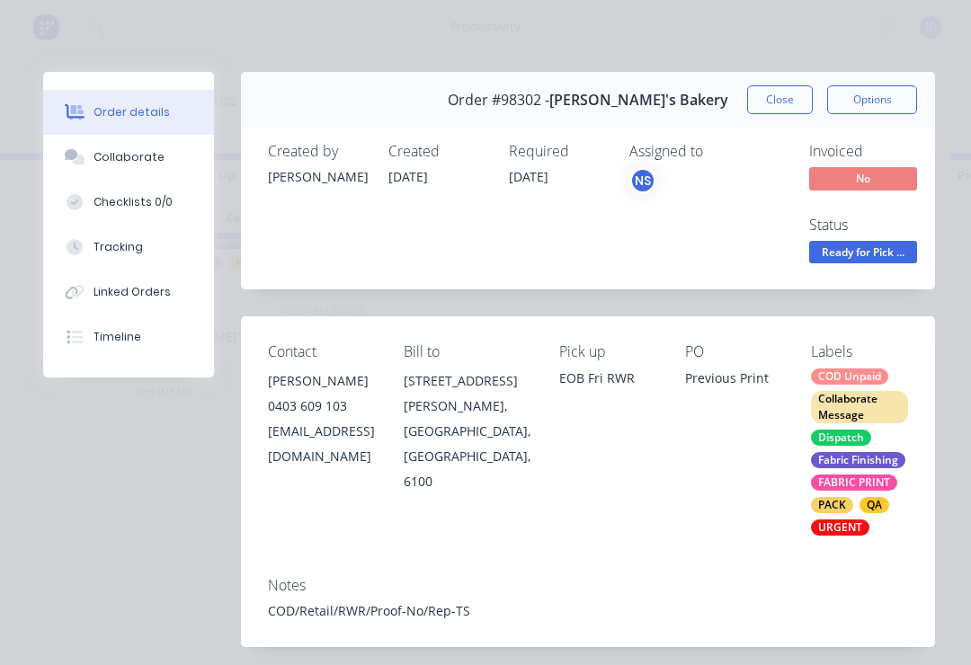
click at [146, 165] on button "Collaborate" at bounding box center [128, 157] width 171 height 45
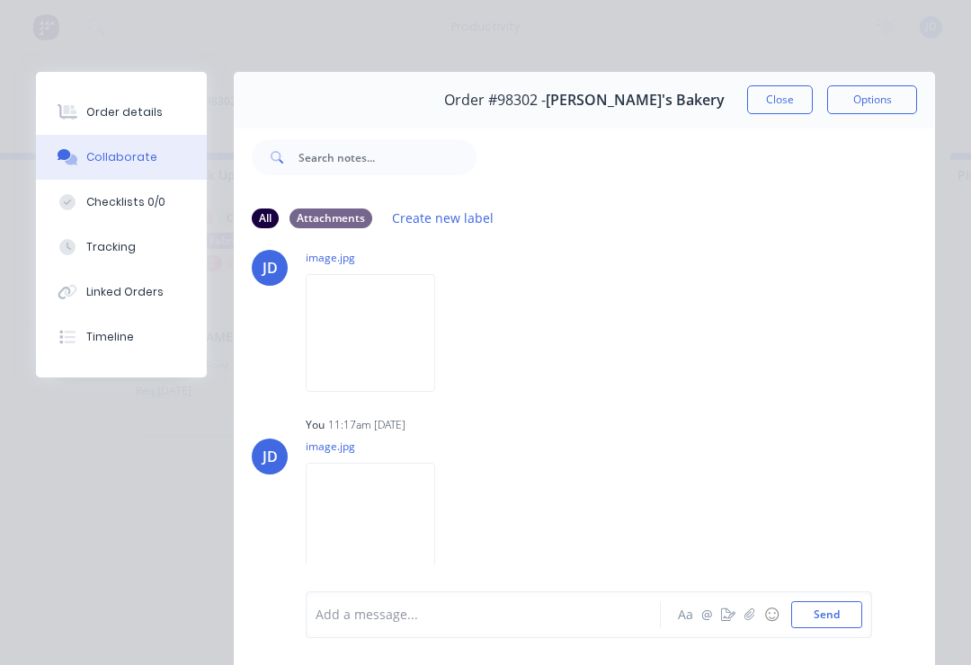
scroll to position [743, 0]
click at [758, 619] on button "button" at bounding box center [750, 615] width 22 height 22
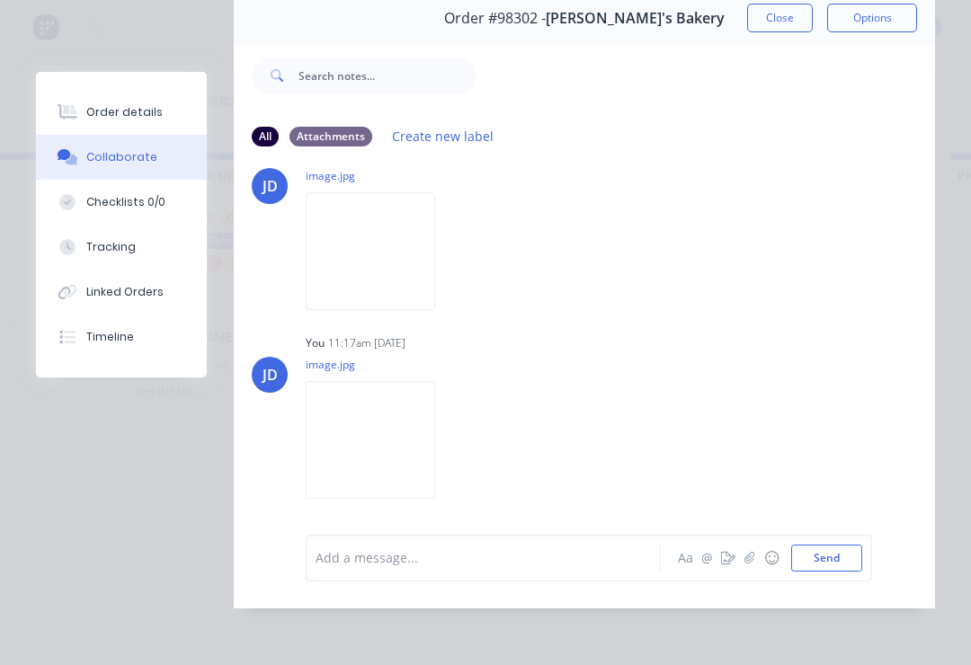
click at [749, 569] on button "button" at bounding box center [750, 559] width 22 height 22
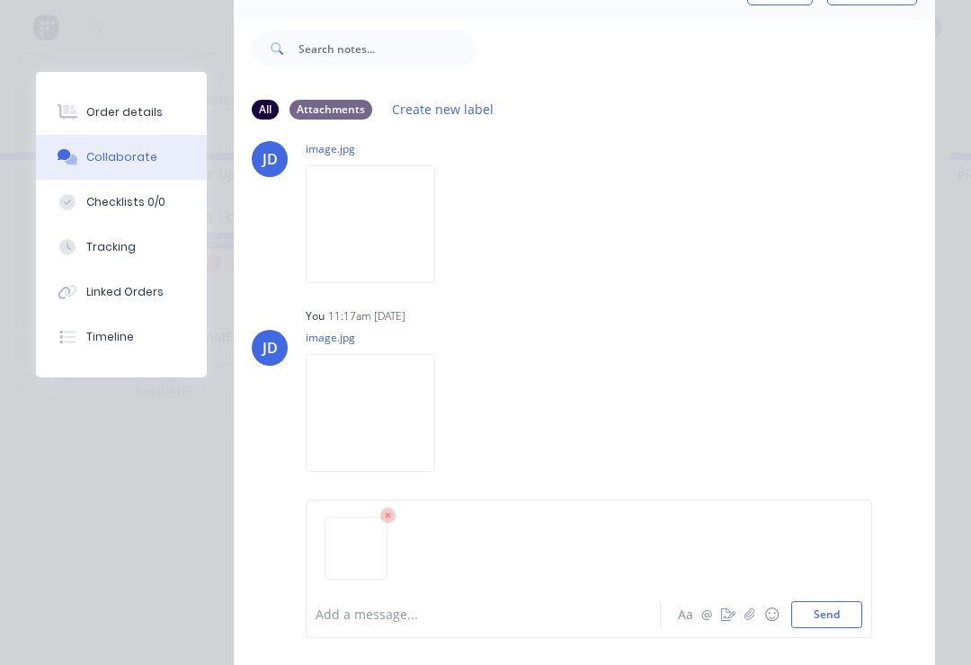
click at [861, 613] on button "Send" at bounding box center [826, 614] width 71 height 27
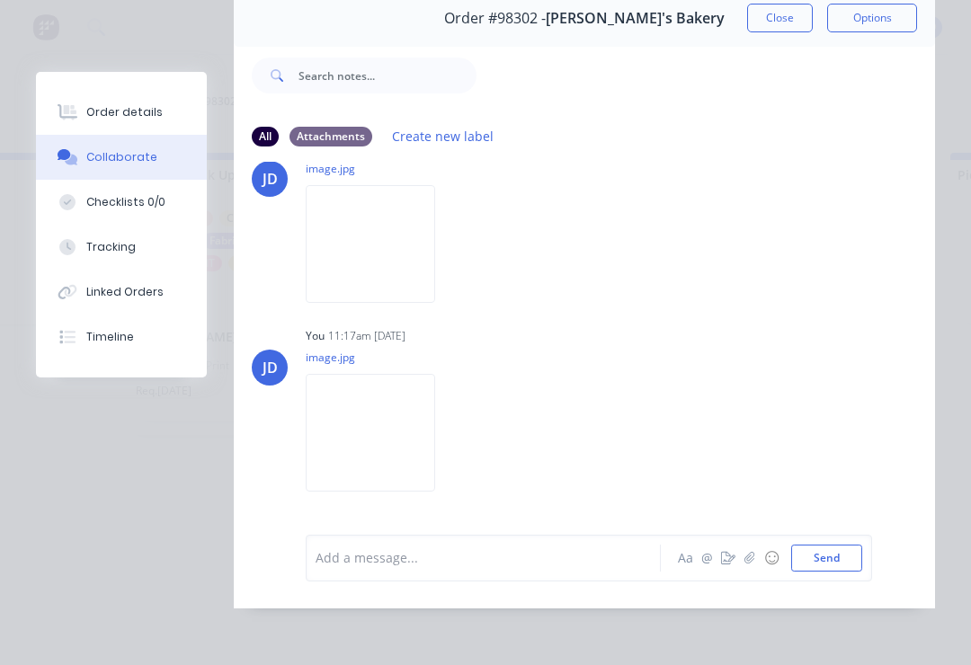
click at [755, 560] on icon "button" at bounding box center [749, 558] width 11 height 13
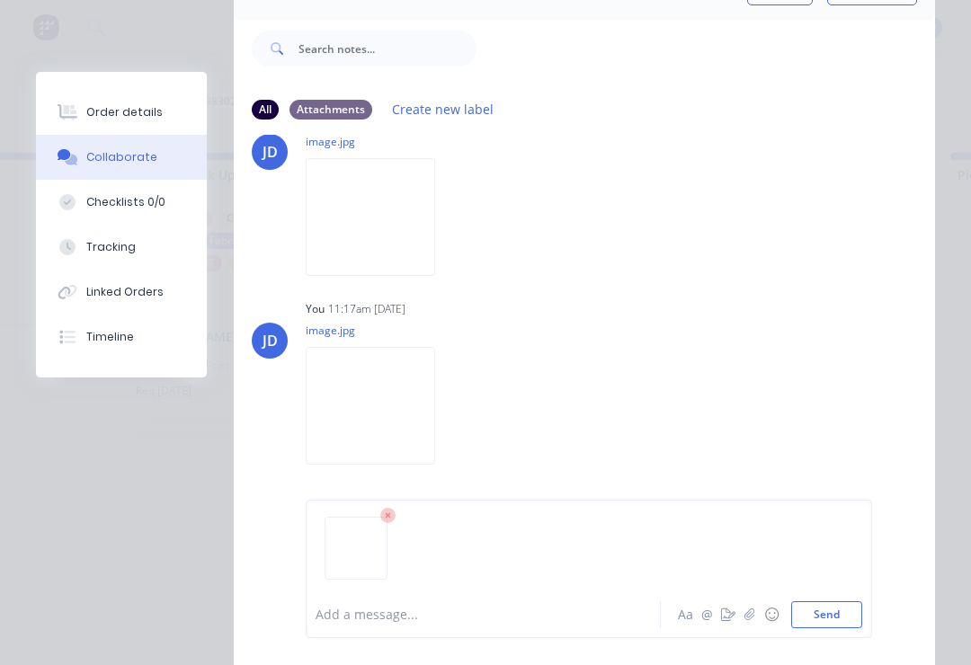
click at [860, 615] on button "Send" at bounding box center [826, 614] width 71 height 27
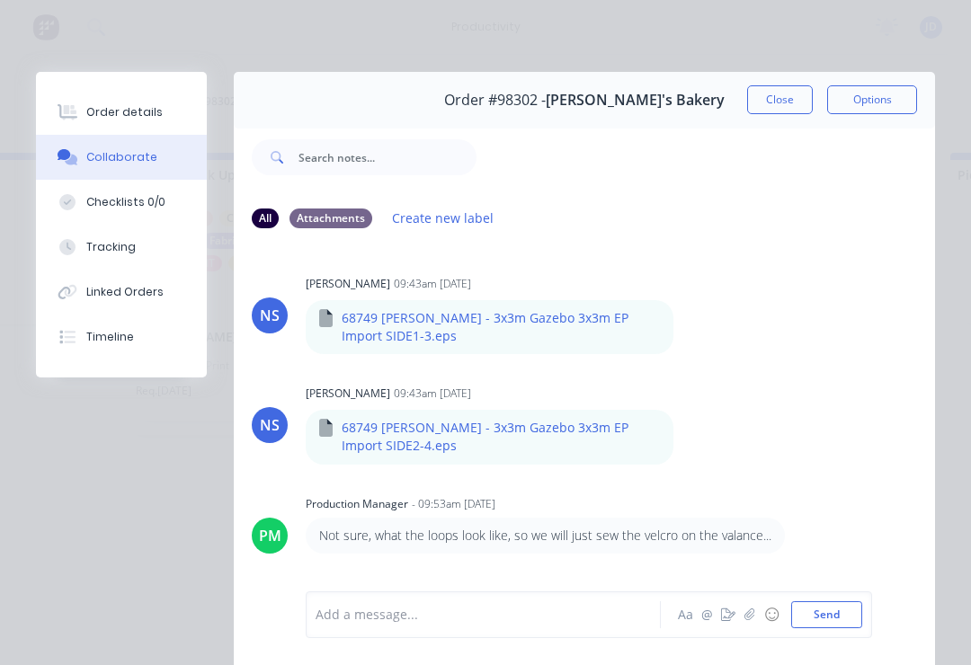
scroll to position [0, 0]
click at [785, 101] on button "Close" at bounding box center [780, 99] width 66 height 29
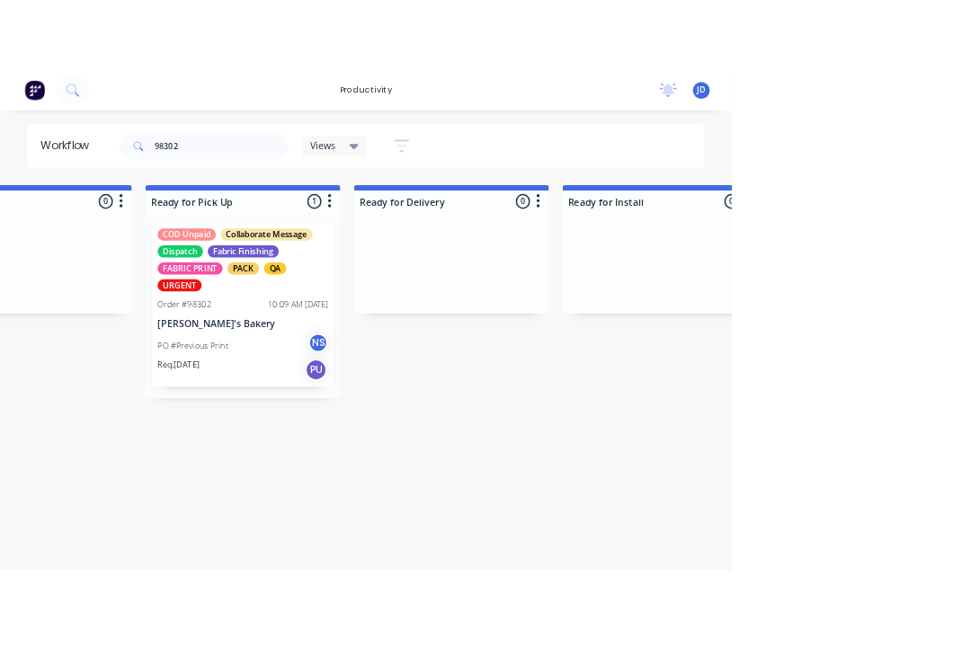
scroll to position [0, 5234]
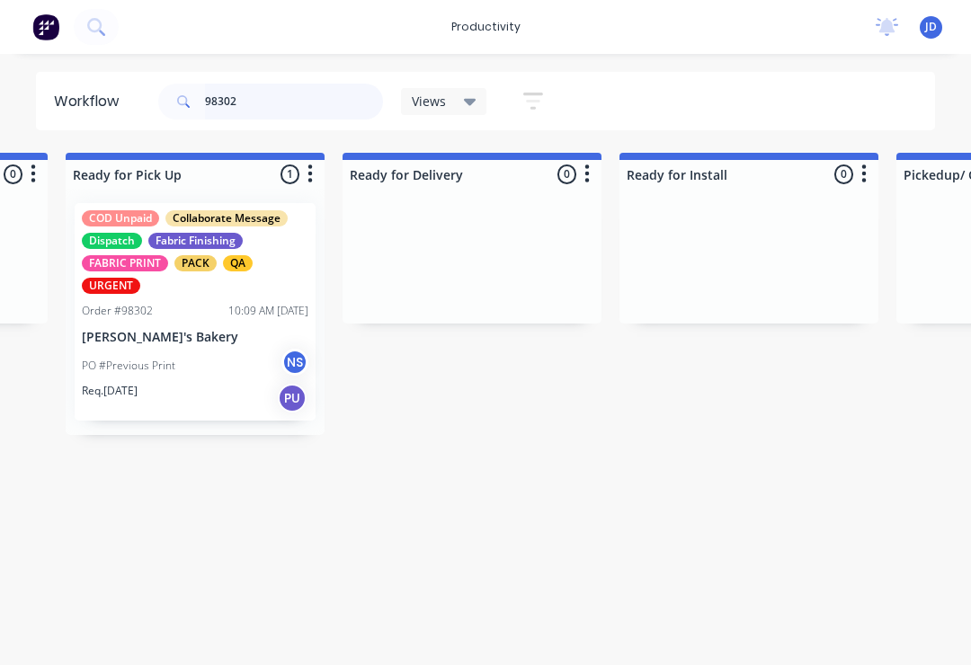
click at [268, 114] on input "98302" at bounding box center [294, 102] width 178 height 36
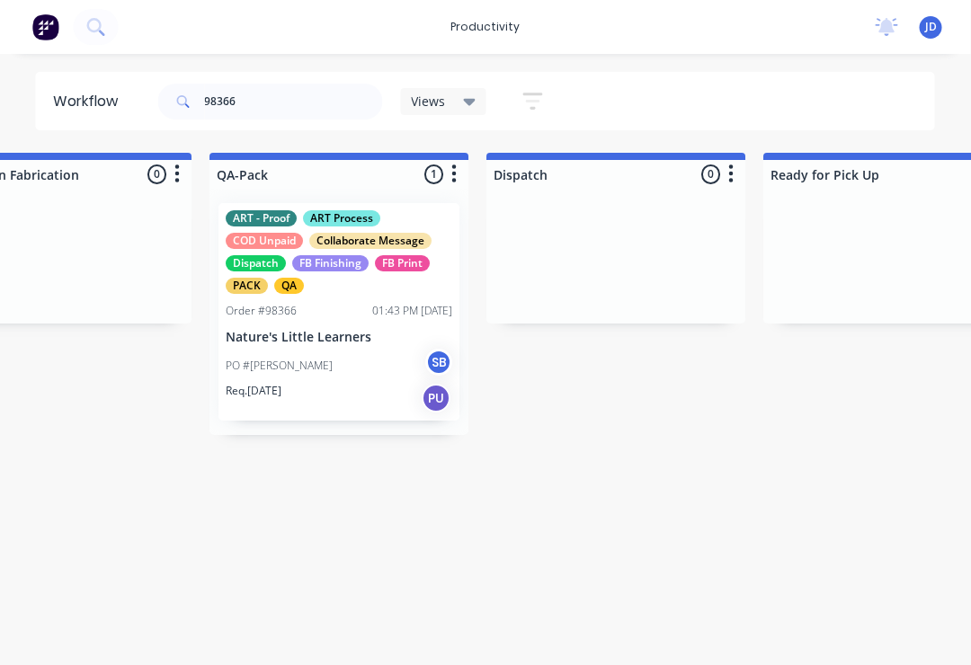
scroll to position [0, 4585]
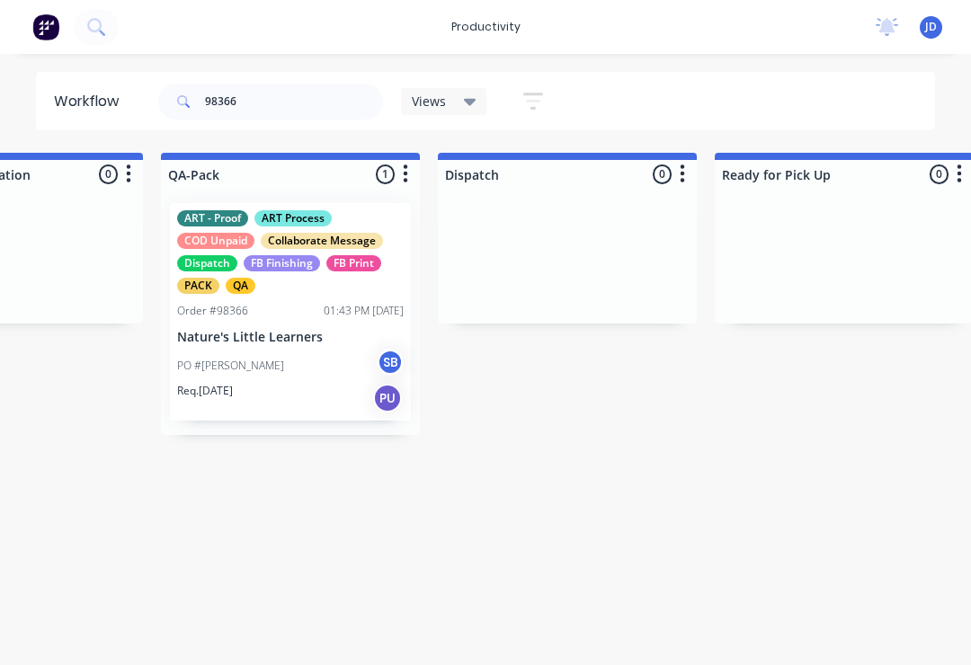
click at [309, 357] on div "PO #[PERSON_NAME] SB" at bounding box center [290, 366] width 227 height 34
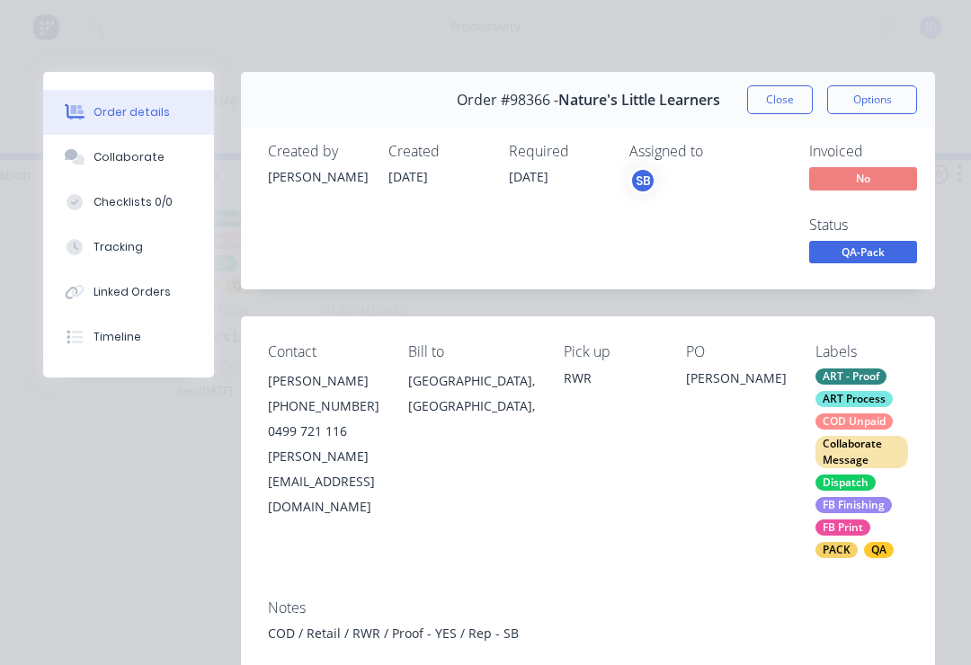
click at [150, 156] on div "Collaborate" at bounding box center [129, 157] width 71 height 16
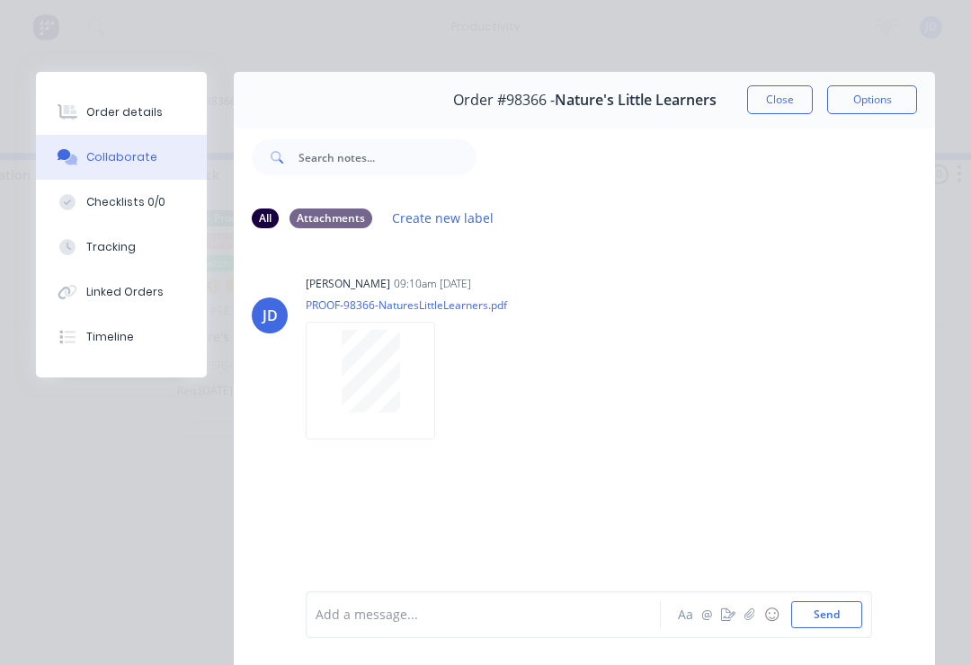
click at [744, 617] on button "button" at bounding box center [750, 615] width 22 height 22
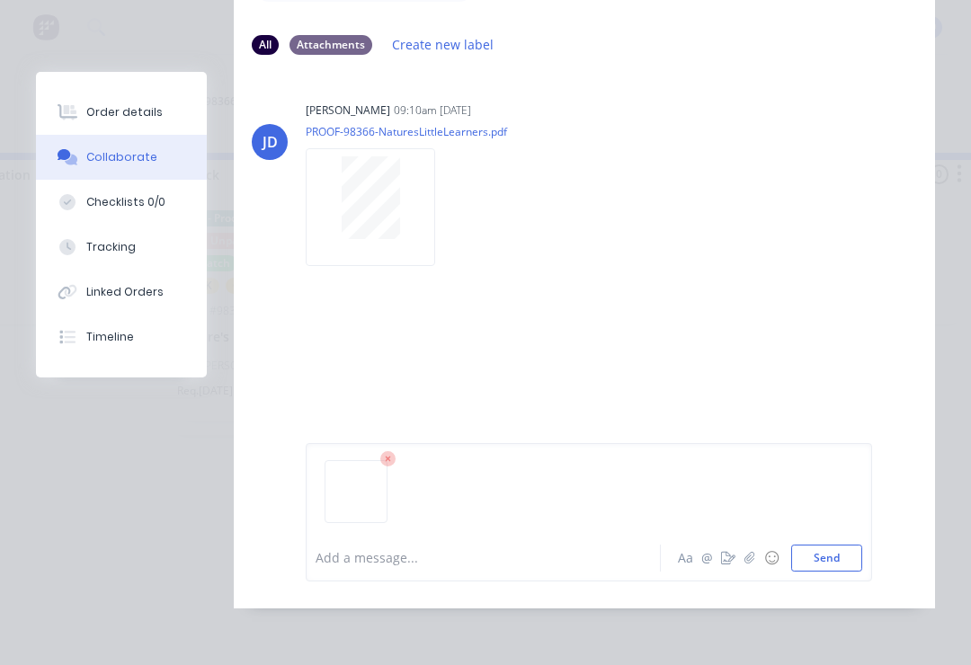
scroll to position [200, 0]
click at [839, 563] on button "Send" at bounding box center [826, 558] width 71 height 27
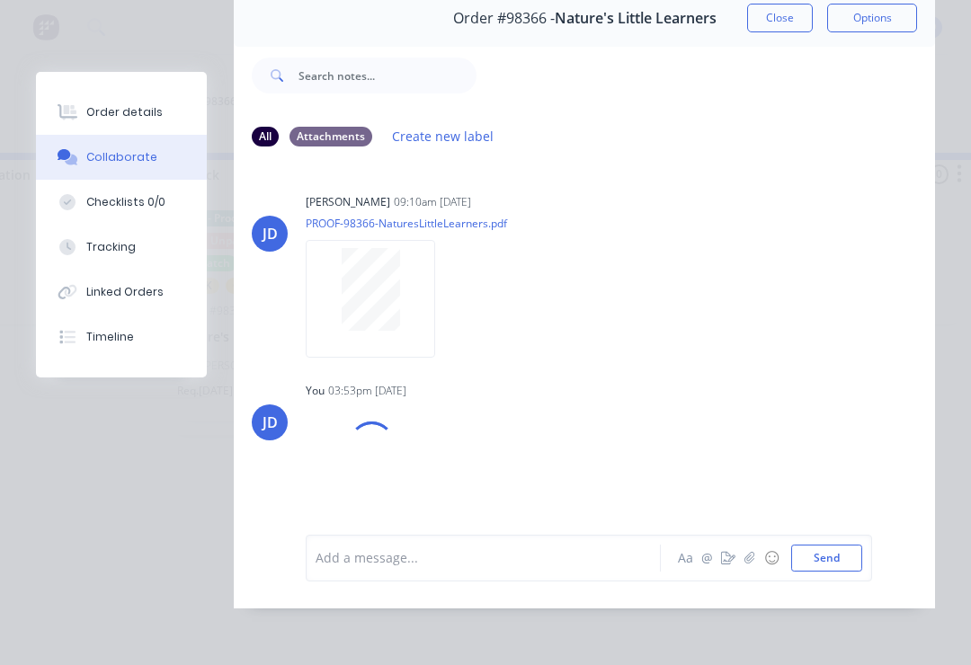
scroll to position [109, 0]
click at [757, 560] on button "button" at bounding box center [750, 559] width 22 height 22
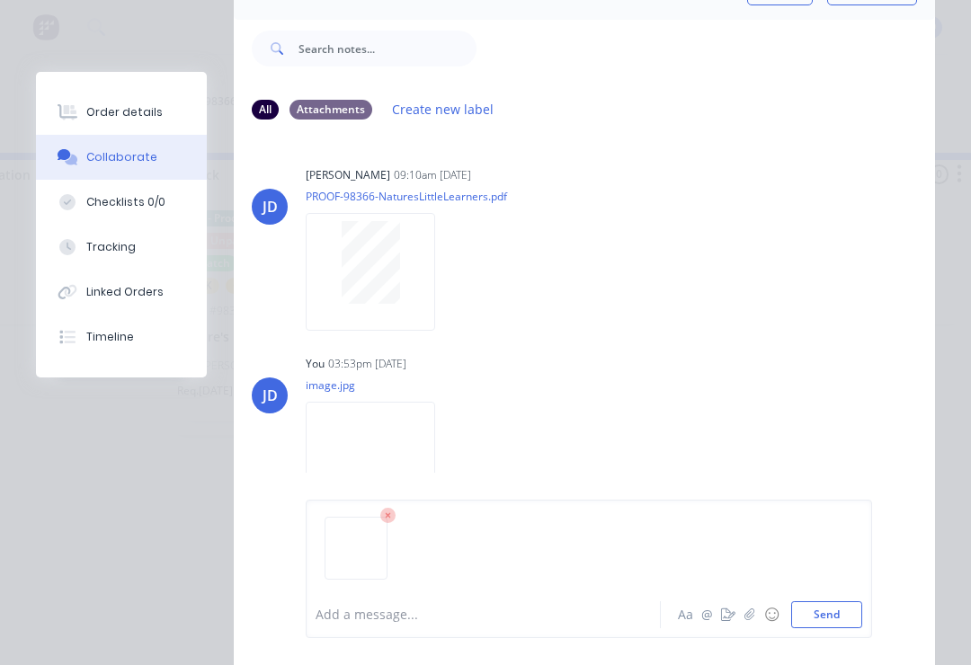
click at [848, 619] on button "Send" at bounding box center [826, 614] width 71 height 27
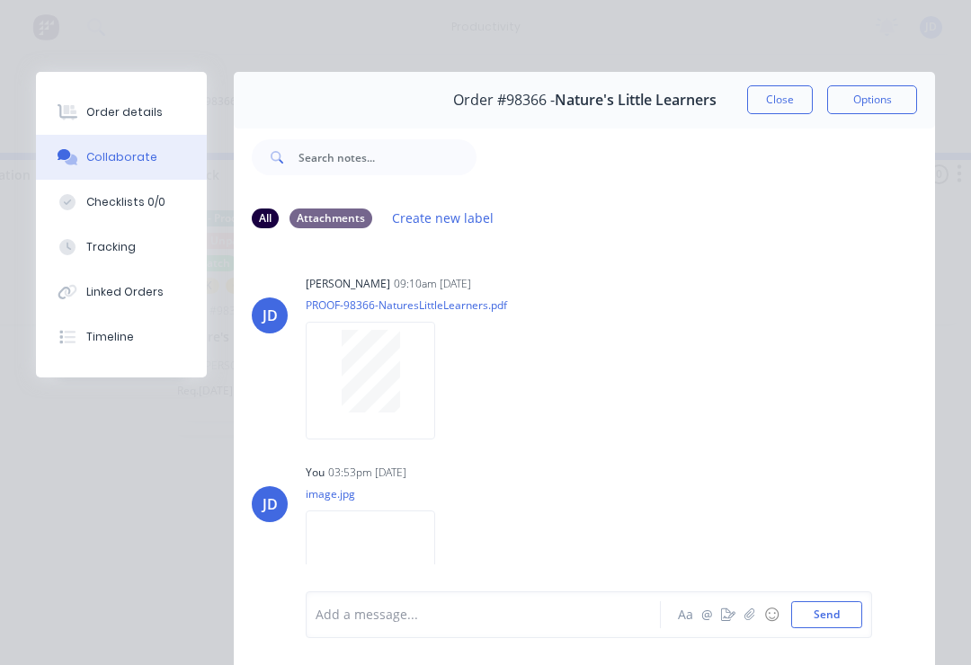
scroll to position [0, 0]
click at [781, 99] on button "Close" at bounding box center [780, 99] width 66 height 29
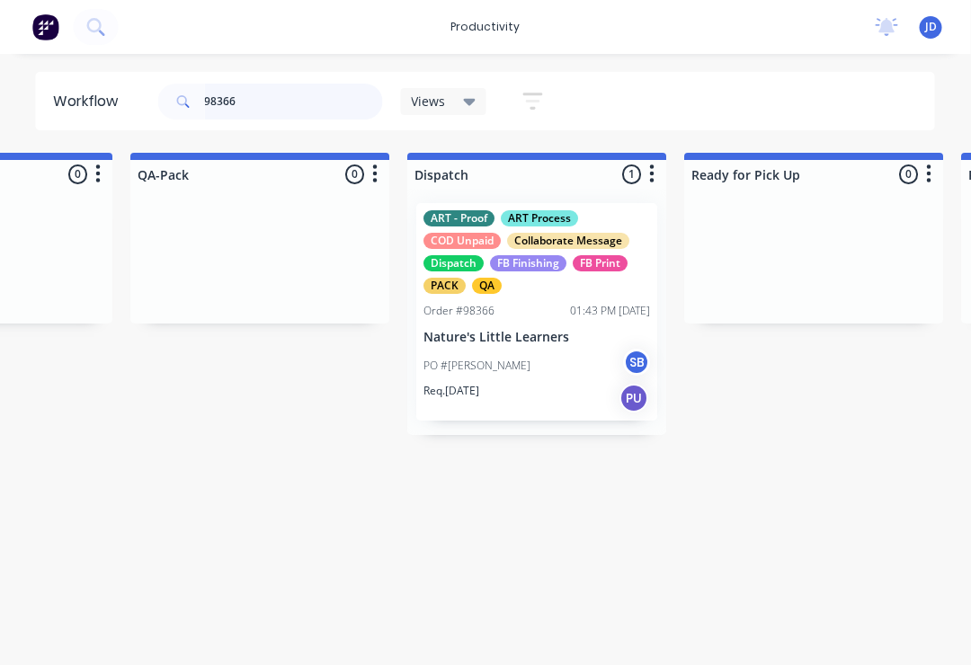
click at [270, 114] on input "98366" at bounding box center [294, 102] width 178 height 36
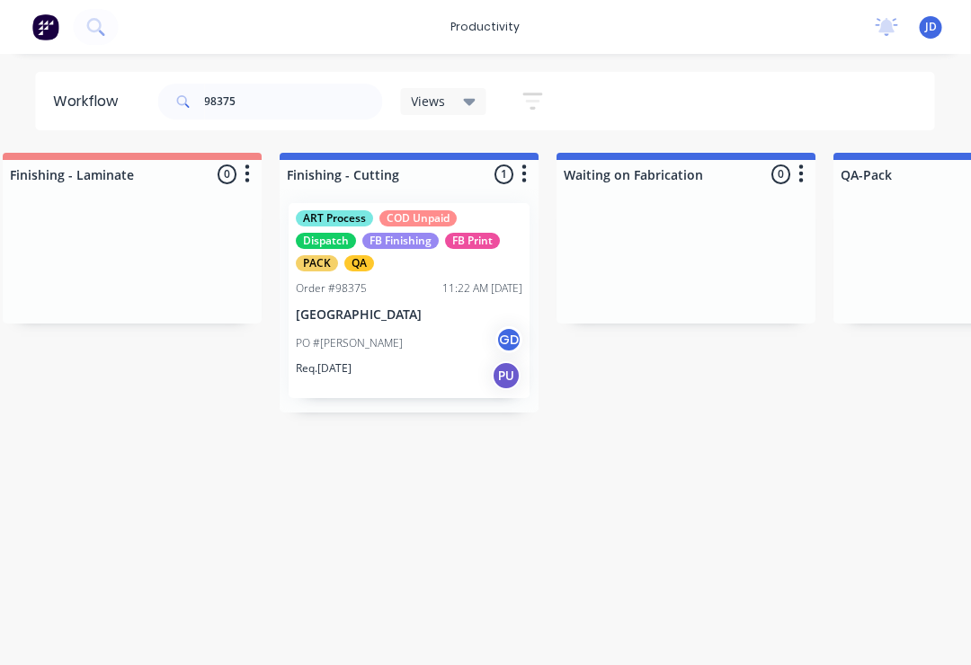
click at [413, 344] on div "PO #[PERSON_NAME] GD" at bounding box center [410, 343] width 227 height 34
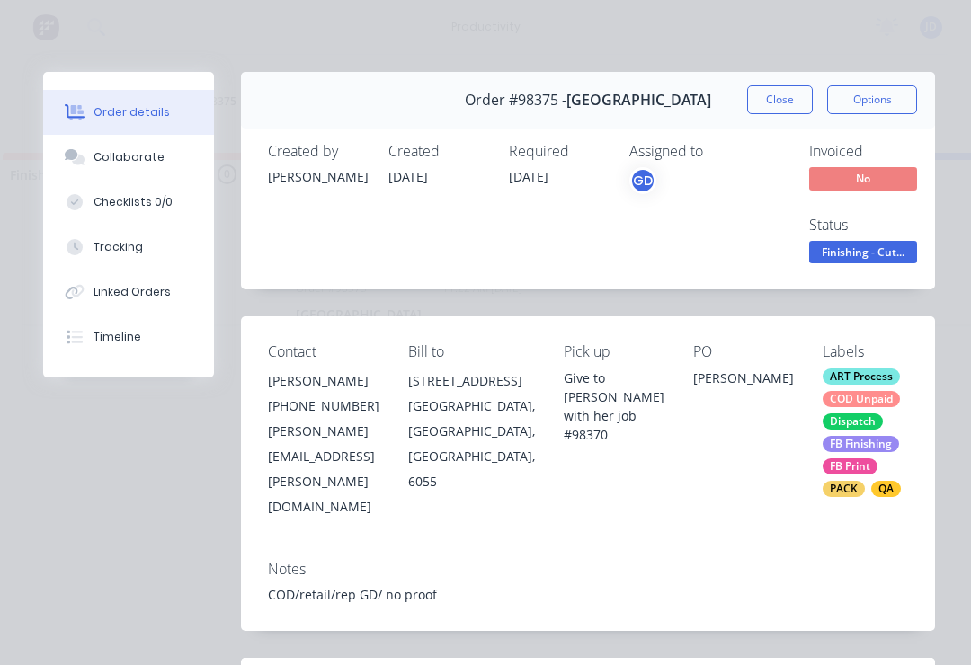
click at [149, 165] on div "Collaborate" at bounding box center [129, 157] width 71 height 16
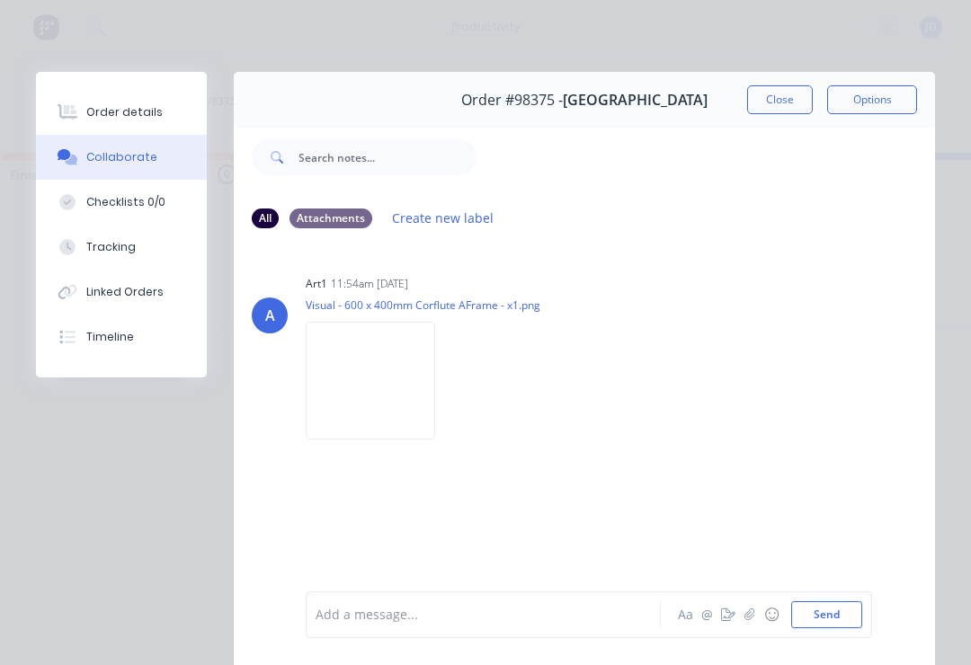
click at [751, 622] on button "button" at bounding box center [750, 615] width 22 height 22
click at [849, 607] on button "Send" at bounding box center [826, 614] width 71 height 27
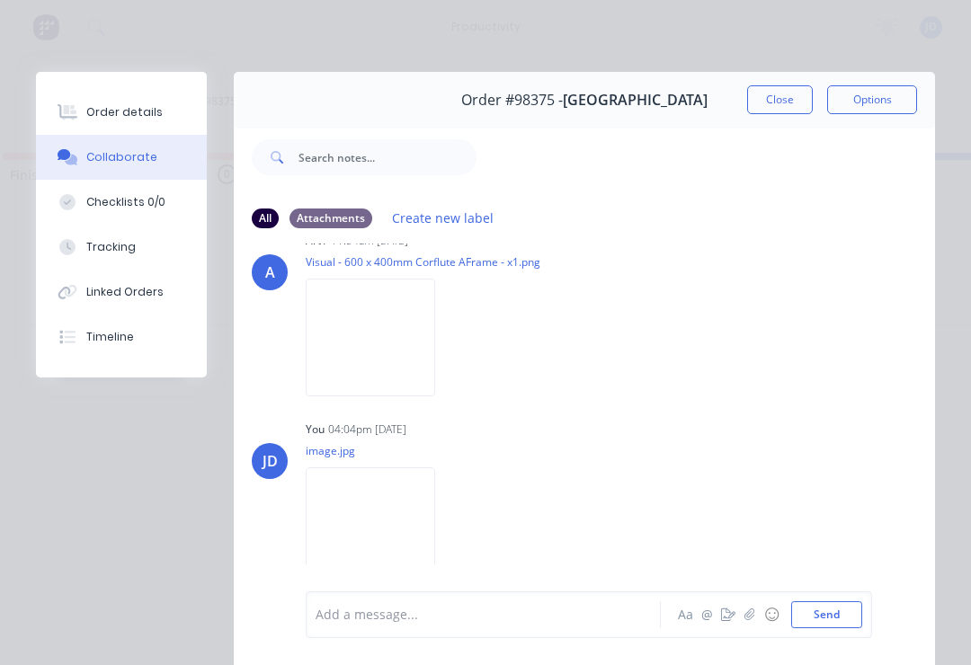
scroll to position [41, 0]
click at [758, 618] on button "button" at bounding box center [750, 615] width 22 height 22
click at [853, 610] on button "Send" at bounding box center [826, 614] width 71 height 27
click at [773, 113] on button "Close" at bounding box center [780, 99] width 66 height 29
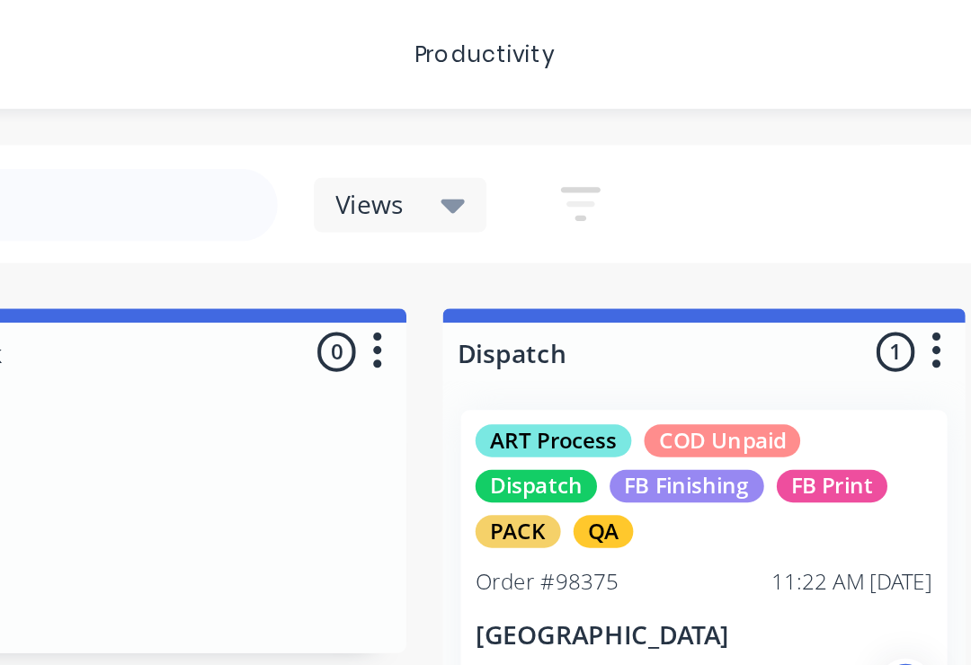
scroll to position [0, 4588]
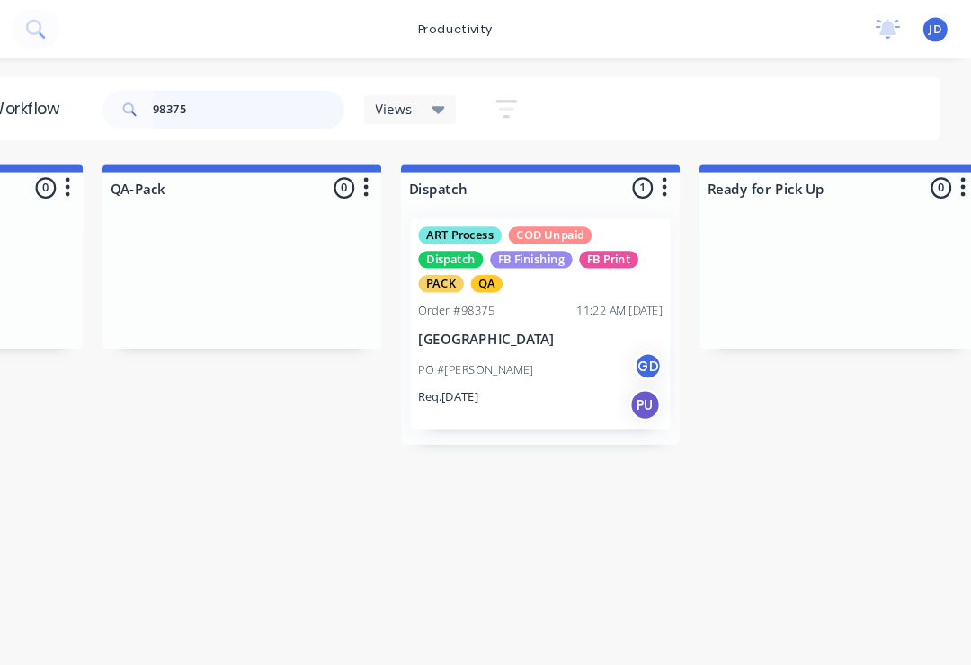
click at [221, 107] on input "98375" at bounding box center [294, 102] width 178 height 36
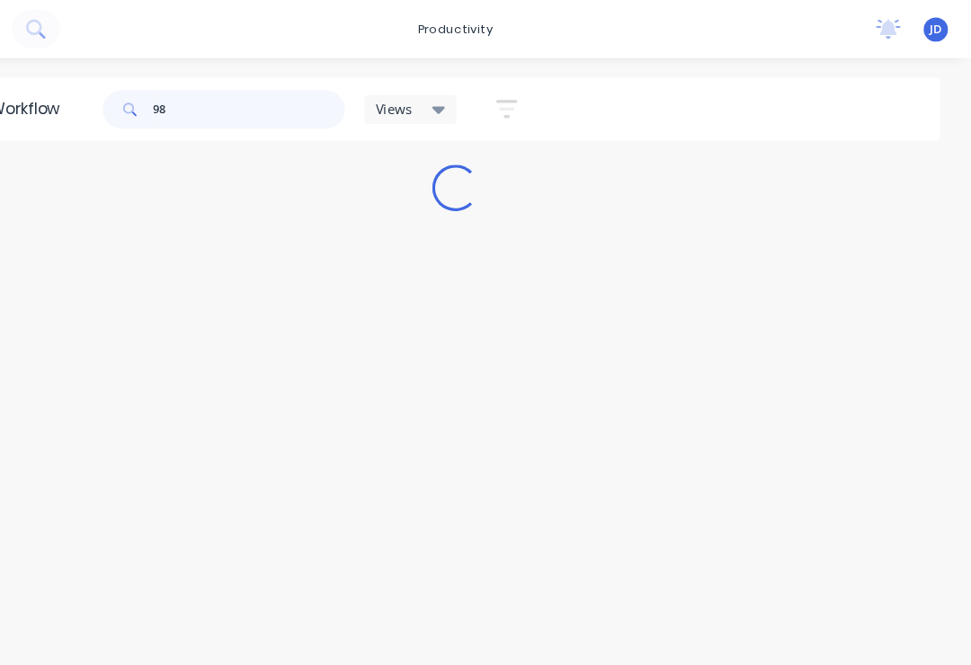
scroll to position [0, 0]
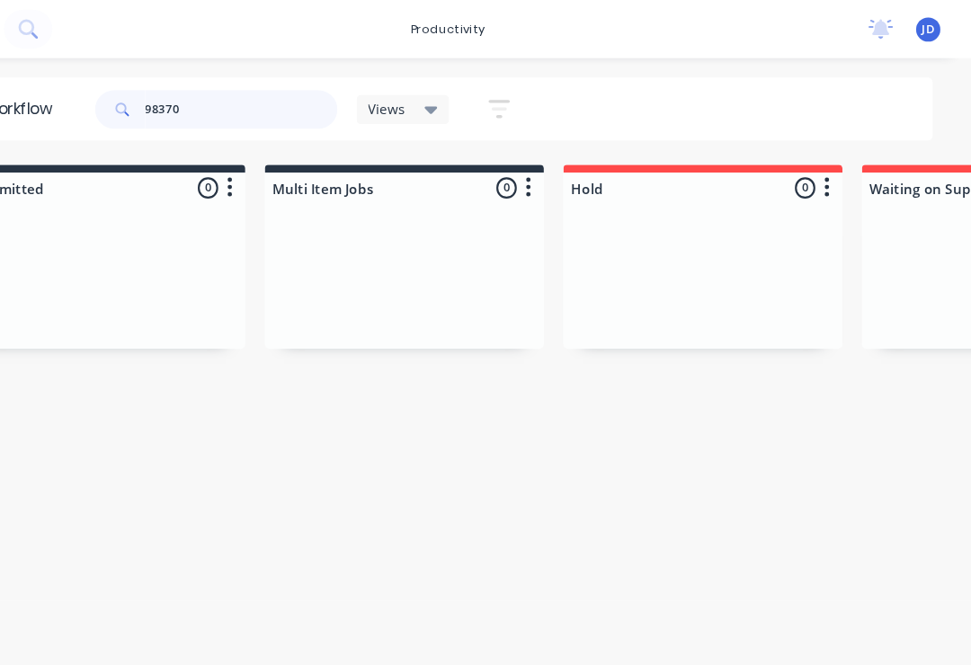
type input "98370"
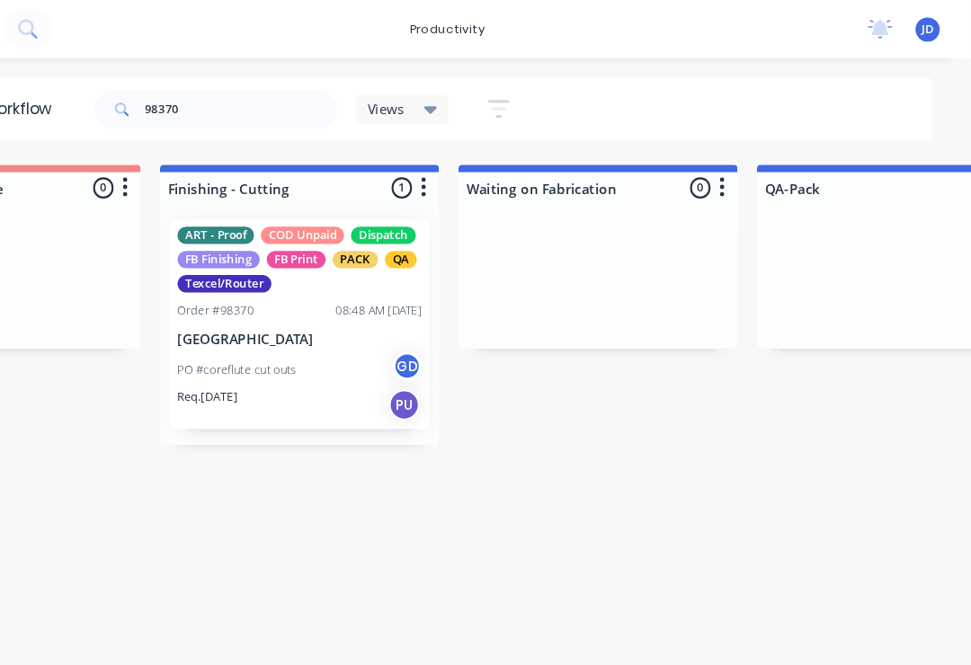
click at [289, 334] on div "PO #coreflute cut outs GD" at bounding box center [348, 343] width 227 height 34
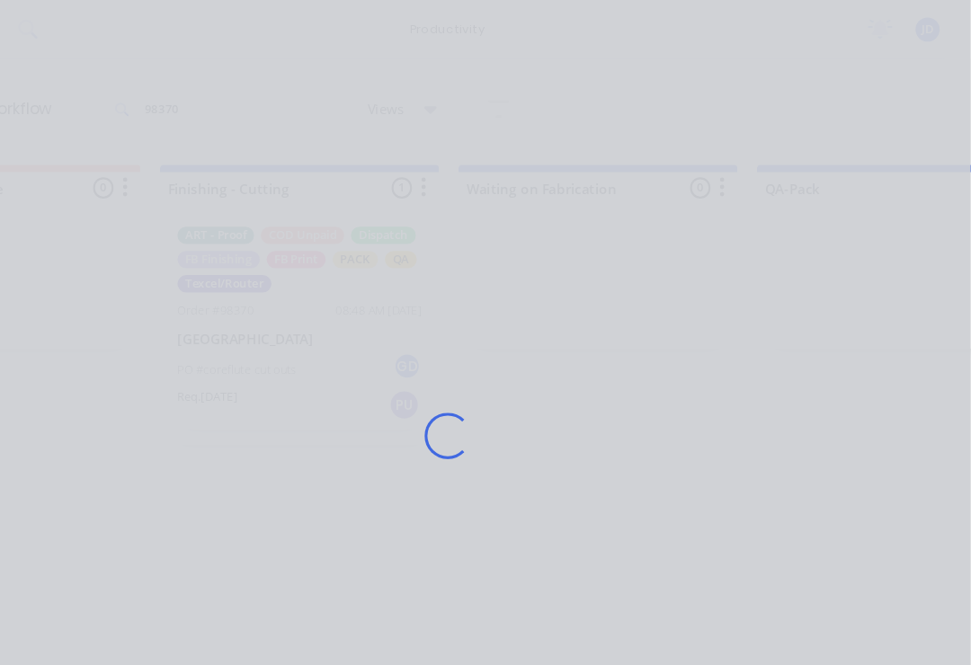
scroll to position [0, 3975]
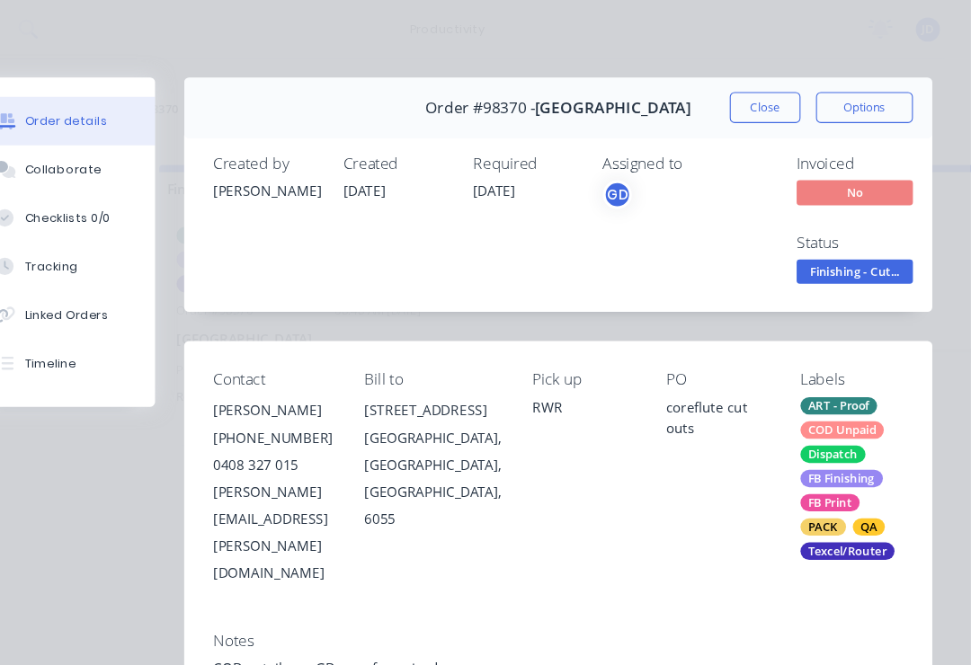
click at [94, 163] on div "Collaborate" at bounding box center [129, 157] width 71 height 16
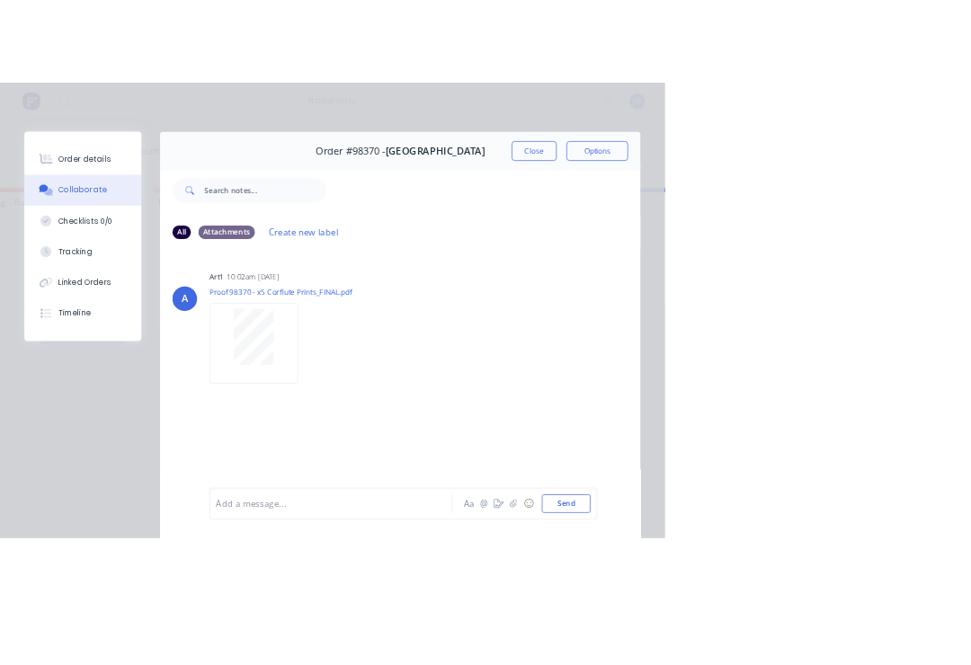
scroll to position [0, 3993]
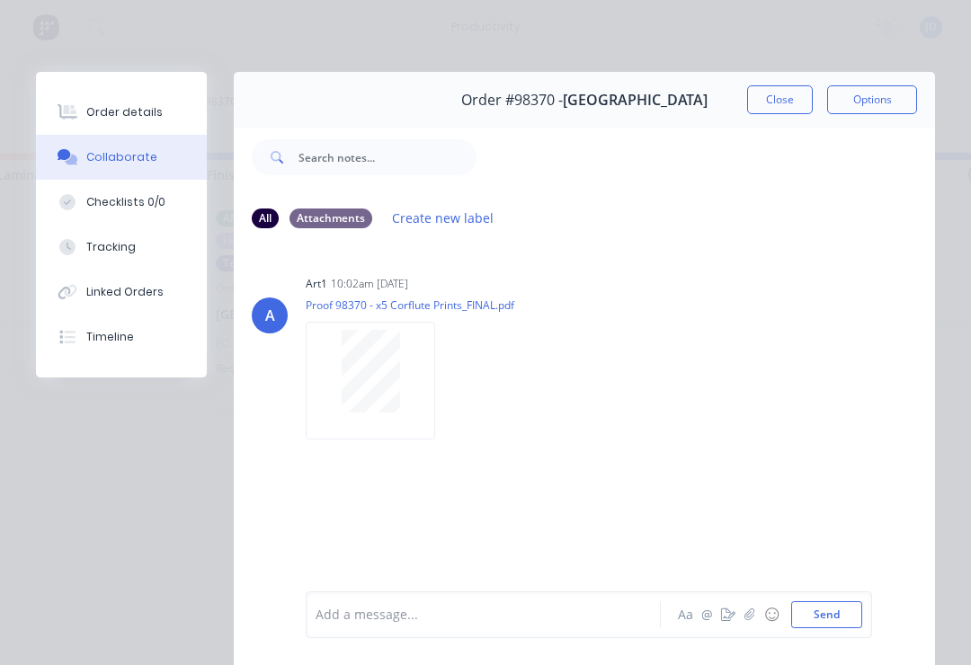
click at [747, 624] on button "button" at bounding box center [750, 615] width 22 height 22
click at [858, 604] on button "Send" at bounding box center [826, 614] width 71 height 27
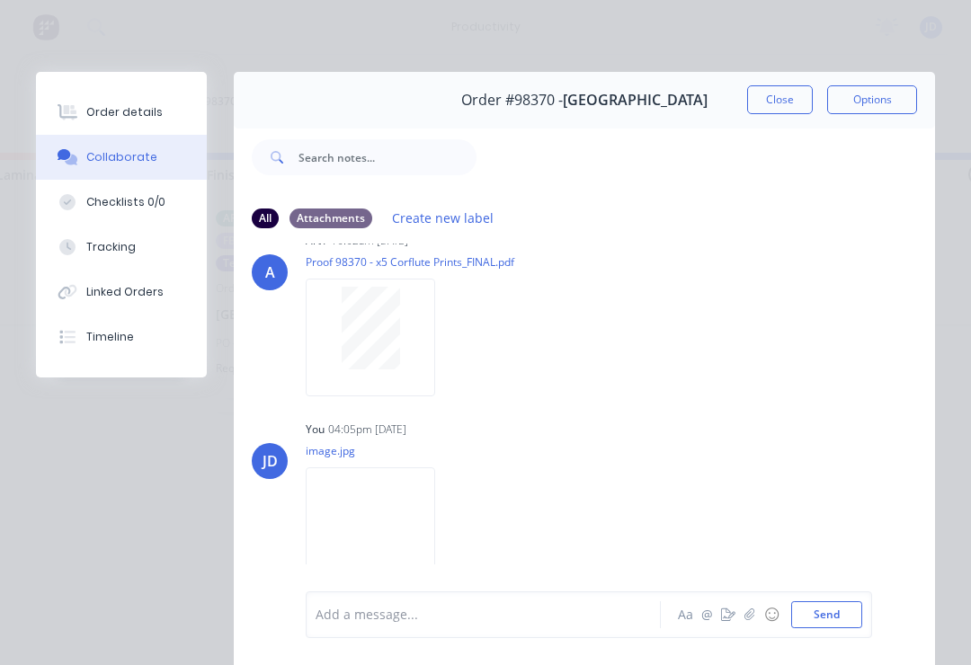
scroll to position [41, 0]
click at [780, 97] on button "Close" at bounding box center [780, 99] width 66 height 29
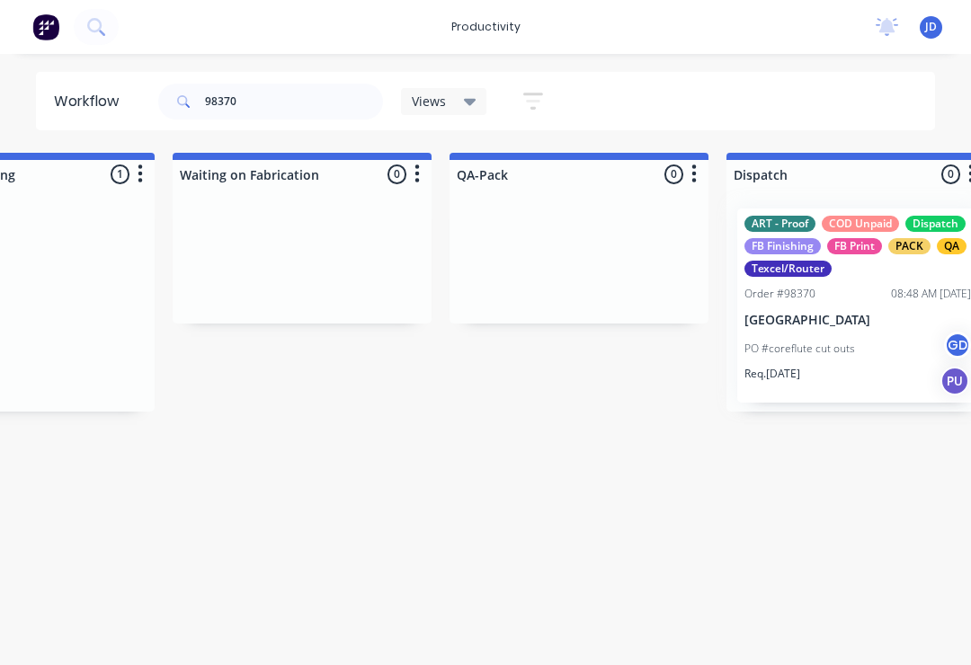
scroll to position [0, 4355]
